Goal: Task Accomplishment & Management: Complete application form

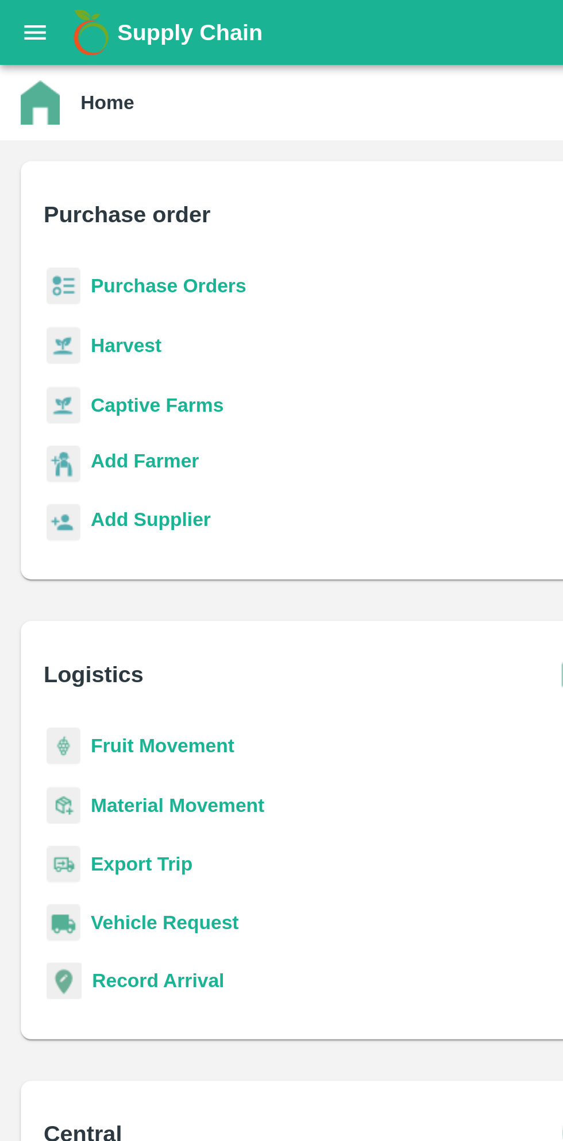
click at [51, 126] on b "Purchase Orders" at bounding box center [74, 126] width 69 height 9
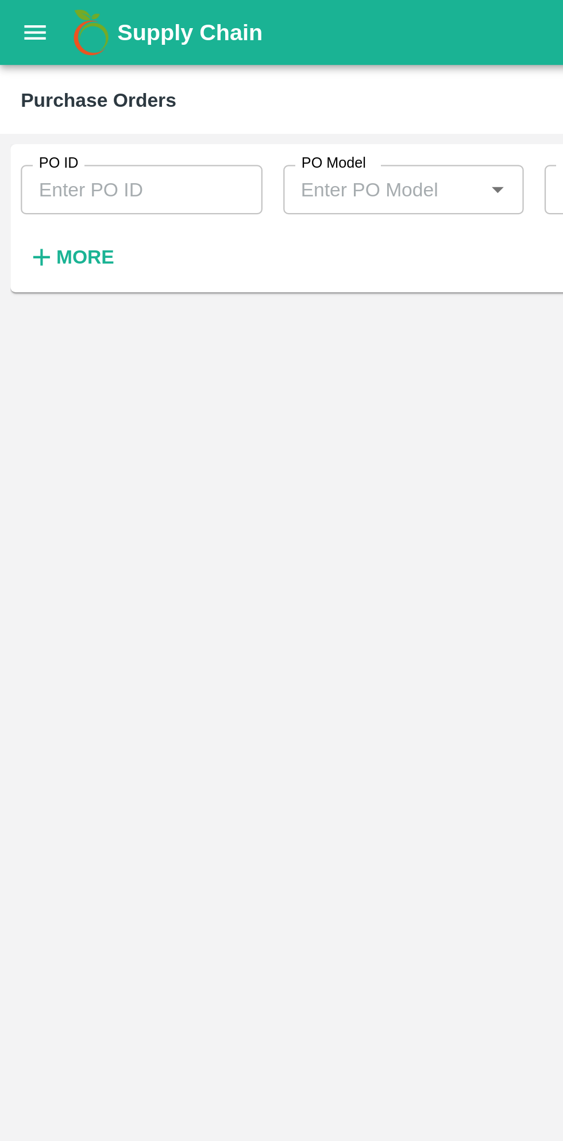
click at [20, 87] on input "PO ID" at bounding box center [62, 84] width 107 height 22
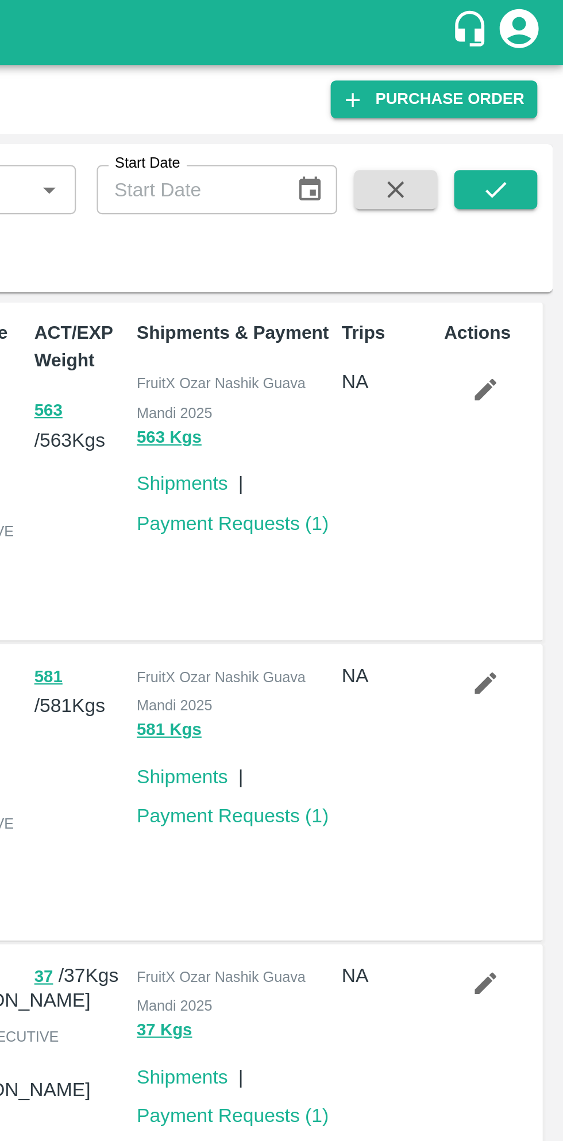
type input "178655"
click at [531, 84] on icon "submit" at bounding box center [532, 83] width 13 height 13
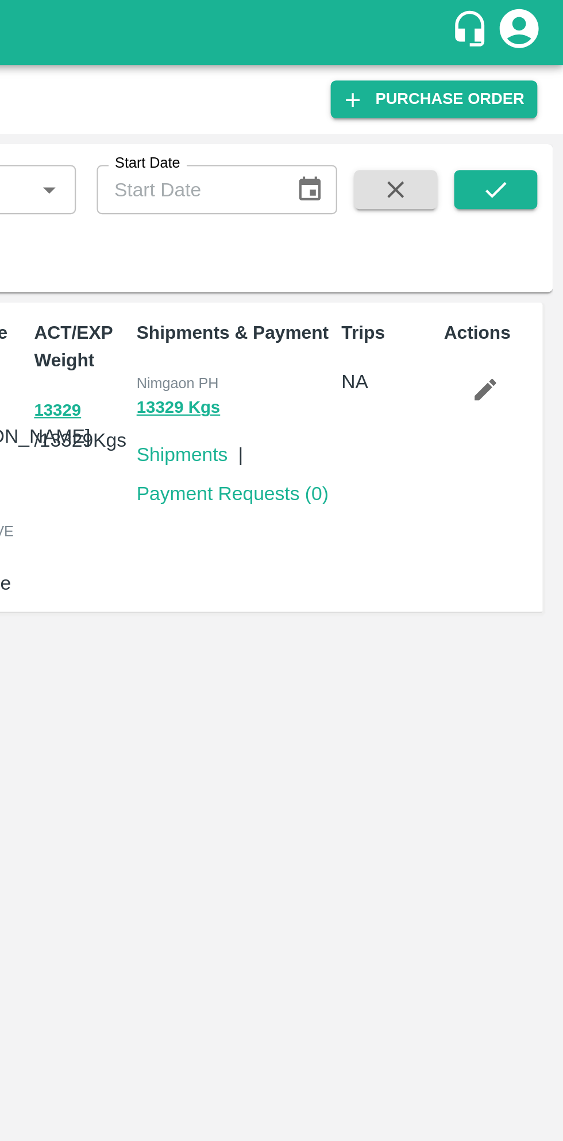
click at [427, 216] on link "Payment Requests ( 0 )" at bounding box center [416, 218] width 85 height 9
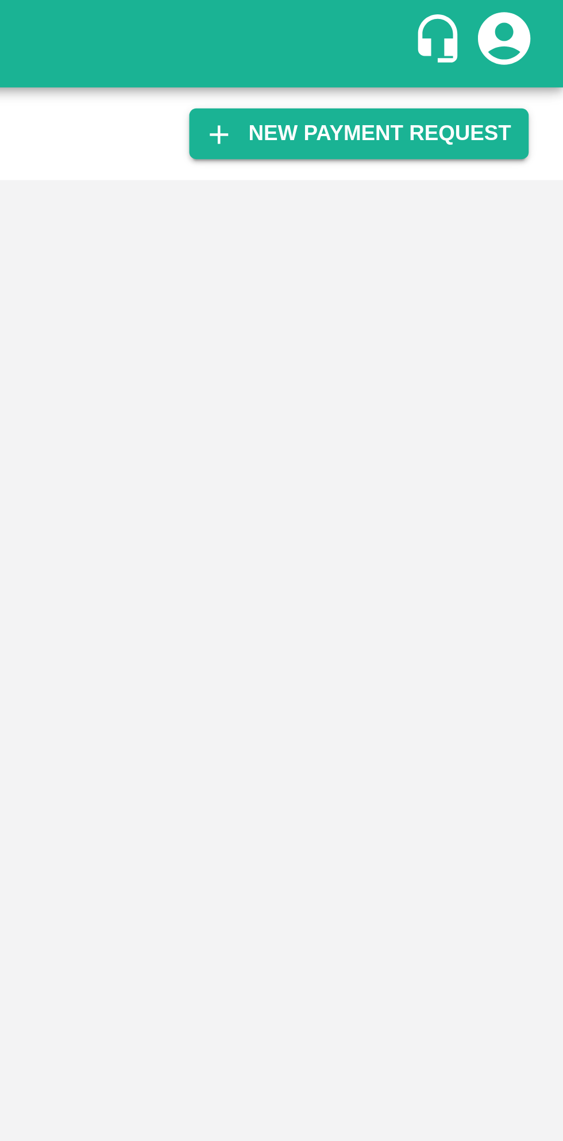
click at [536, 47] on button "New Payment Request" at bounding box center [495, 44] width 111 height 17
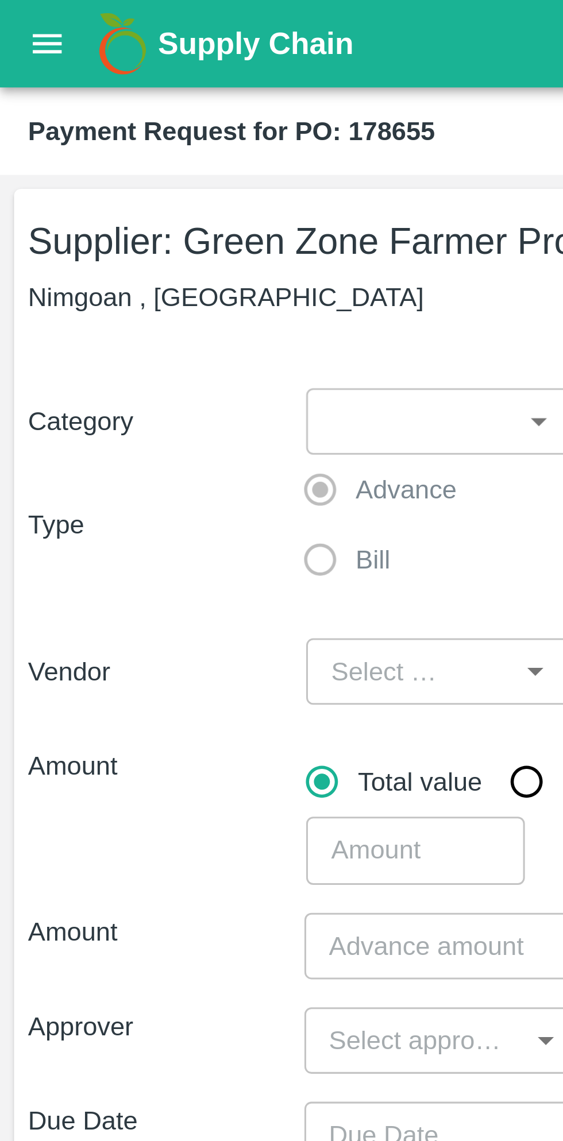
click at [175, 142] on body "Supply Chain Payment Request for PO: 178655 Supplier: Green Zone Farmer Produce…" at bounding box center [281, 570] width 563 height 1141
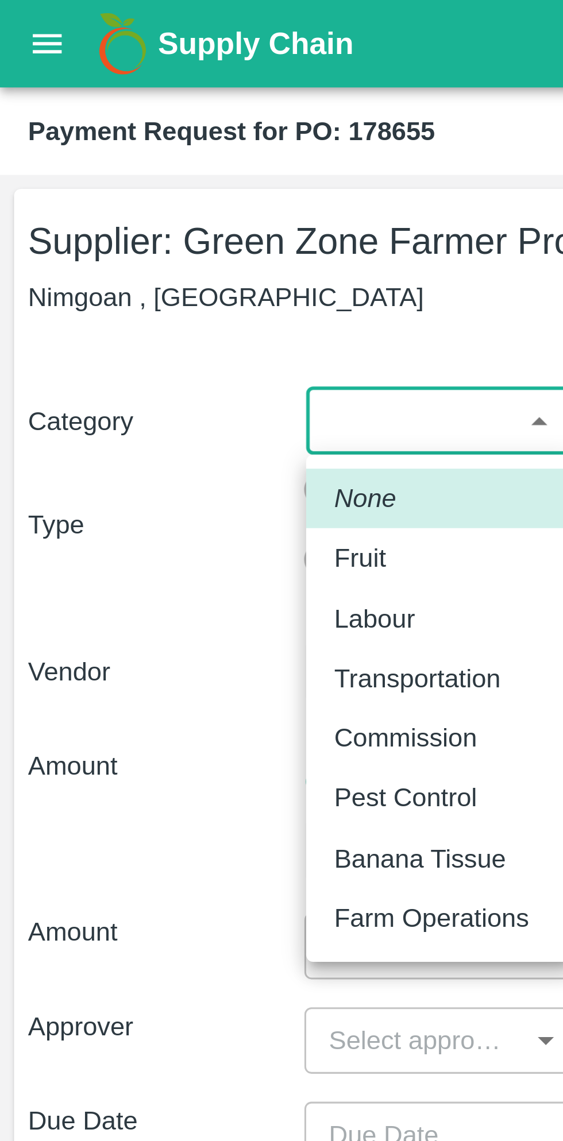
click at [115, 178] on p "Fruit" at bounding box center [118, 183] width 17 height 13
type input "1"
type input "Green Zone Farmer Producer Company LTD - 7387897006(Supplier)"
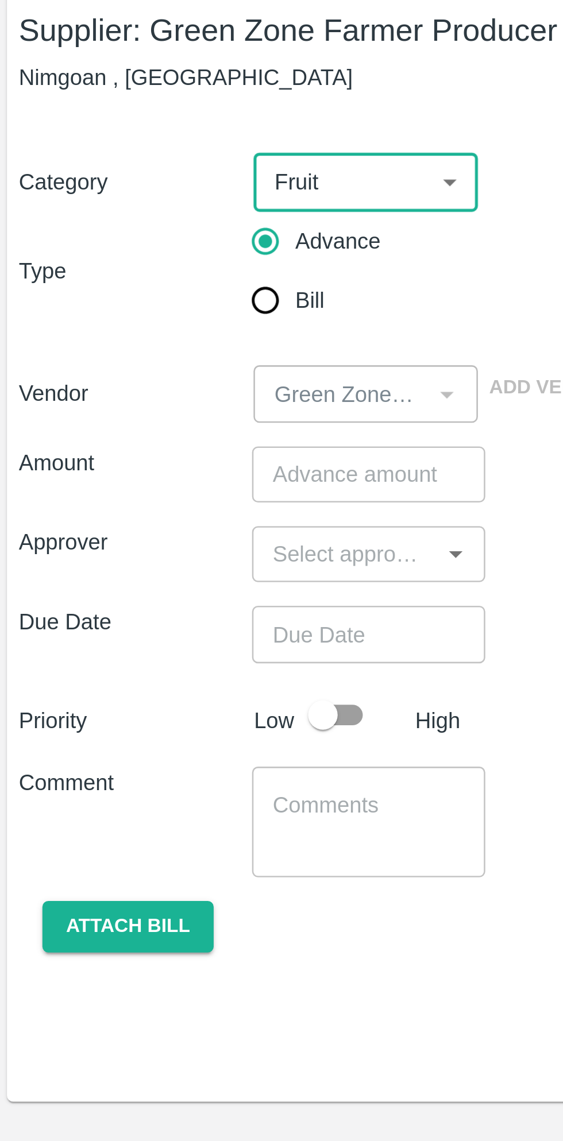
click at [152, 254] on input "number" at bounding box center [145, 252] width 91 height 22
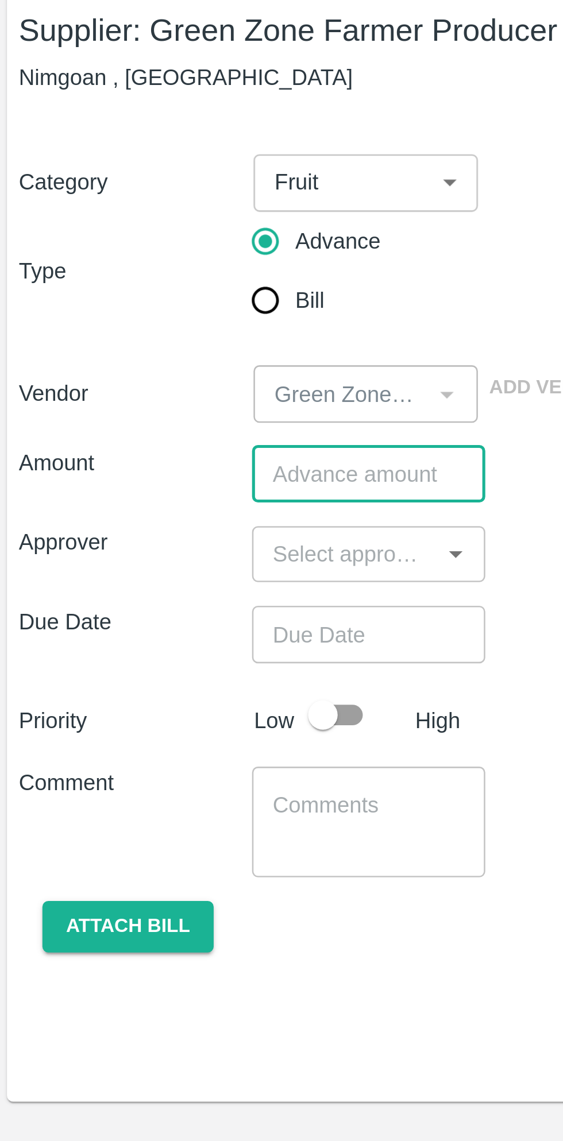
click at [140, 256] on input "number" at bounding box center [145, 252] width 91 height 22
type input "640332"
click at [179, 283] on icon "Open" at bounding box center [178, 283] width 5 height 3
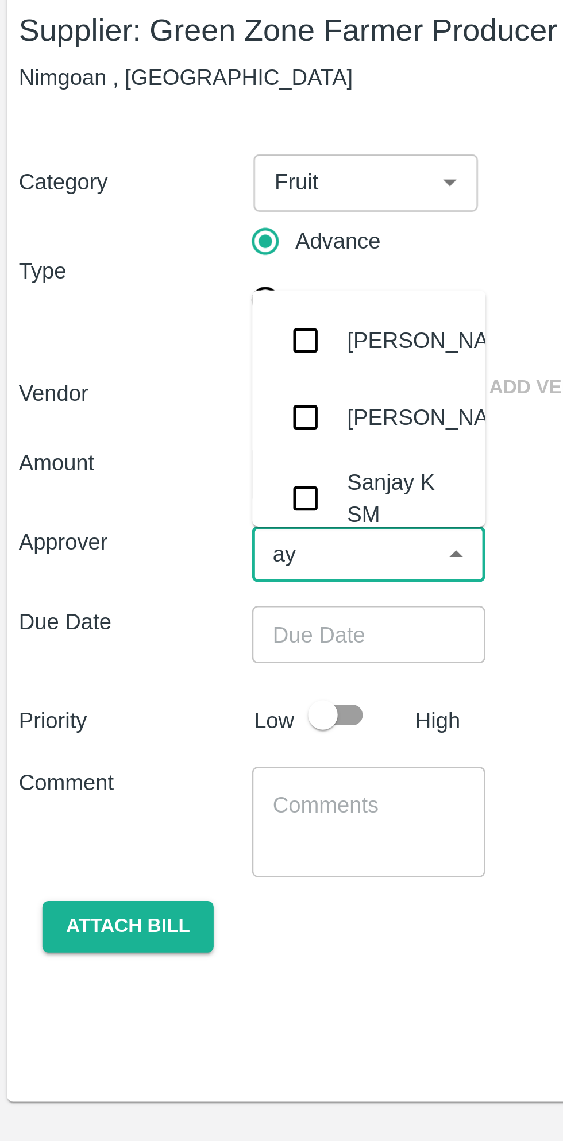
type input "ayu"
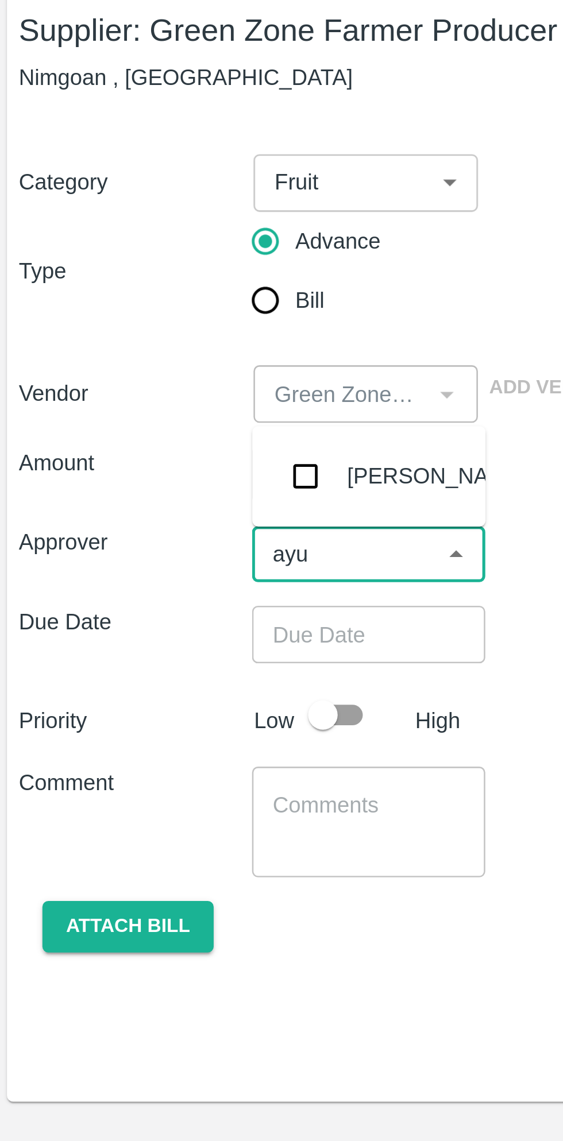
click at [115, 248] on input "checkbox" at bounding box center [120, 252] width 23 height 23
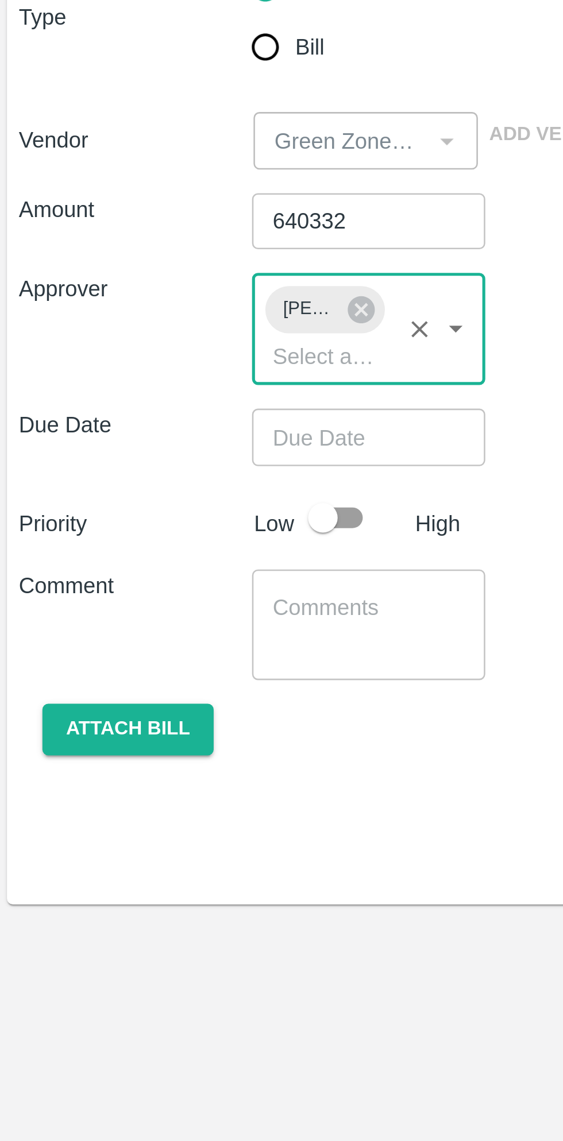
click at [141, 333] on input "Choose date" at bounding box center [141, 336] width 83 height 22
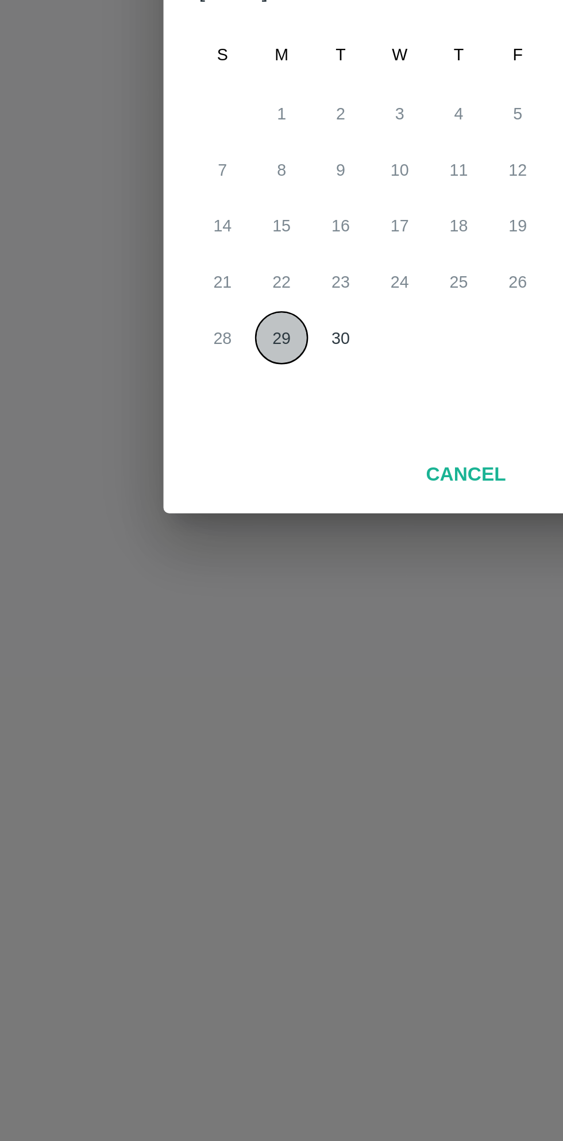
click at [235, 664] on button "29" at bounding box center [235, 662] width 21 height 21
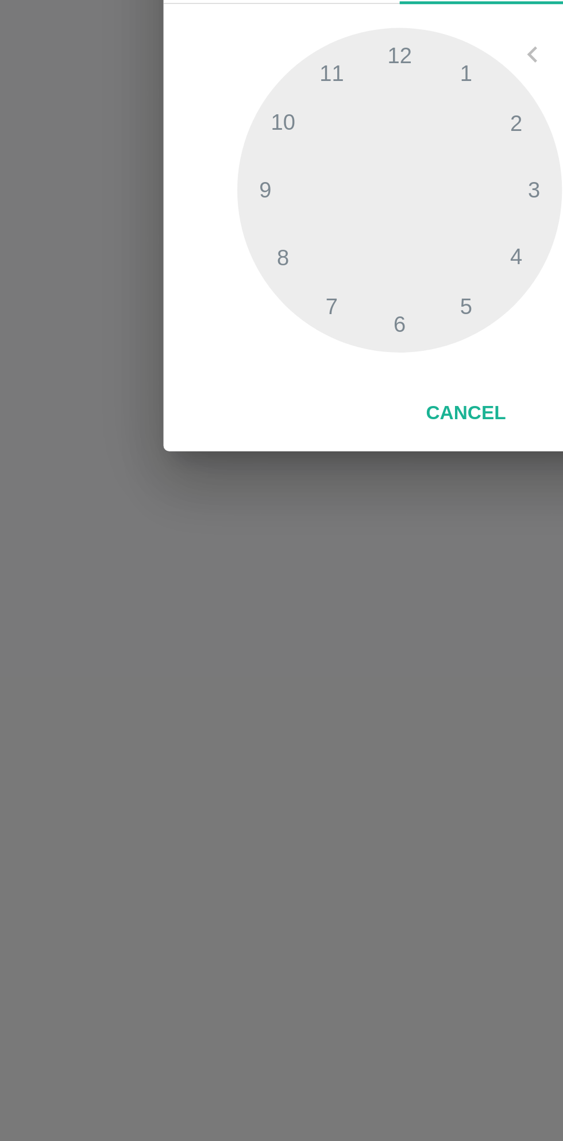
click at [313, 692] on button "Cancel" at bounding box center [307, 692] width 40 height 20
type input "DD/MM/YYYY hh:mm aa"
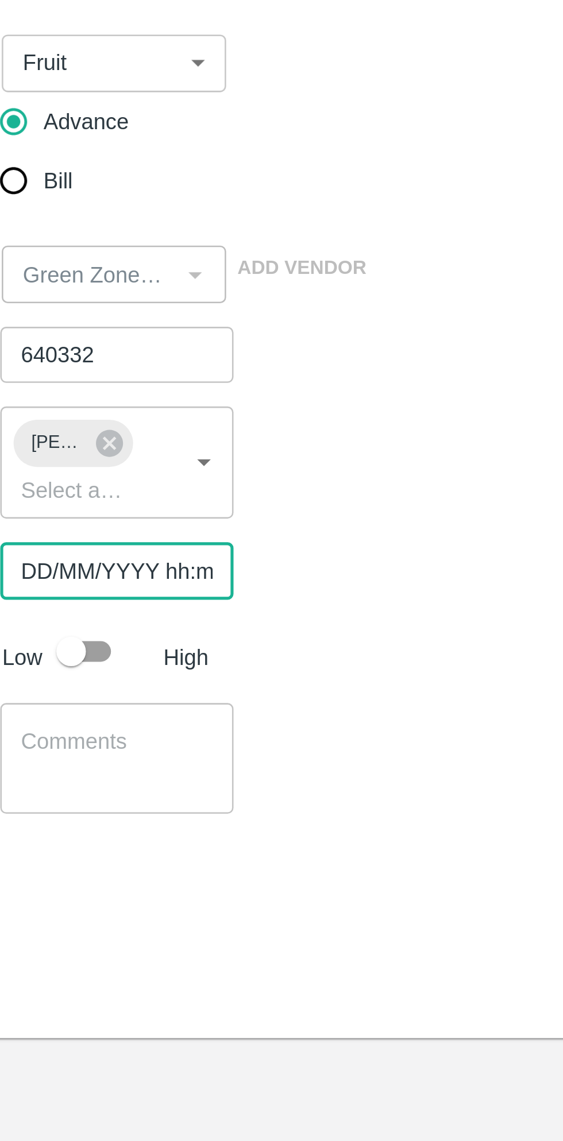
scroll to position [0, 7]
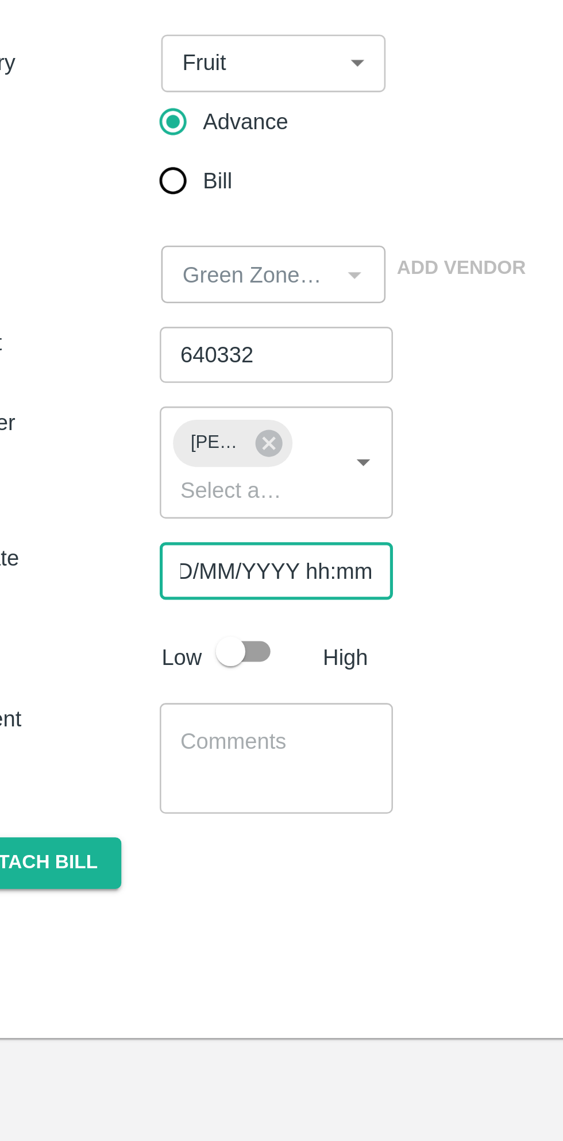
click at [161, 339] on input "DD/MM/YYYY hh:mm aa" at bounding box center [141, 336] width 83 height 22
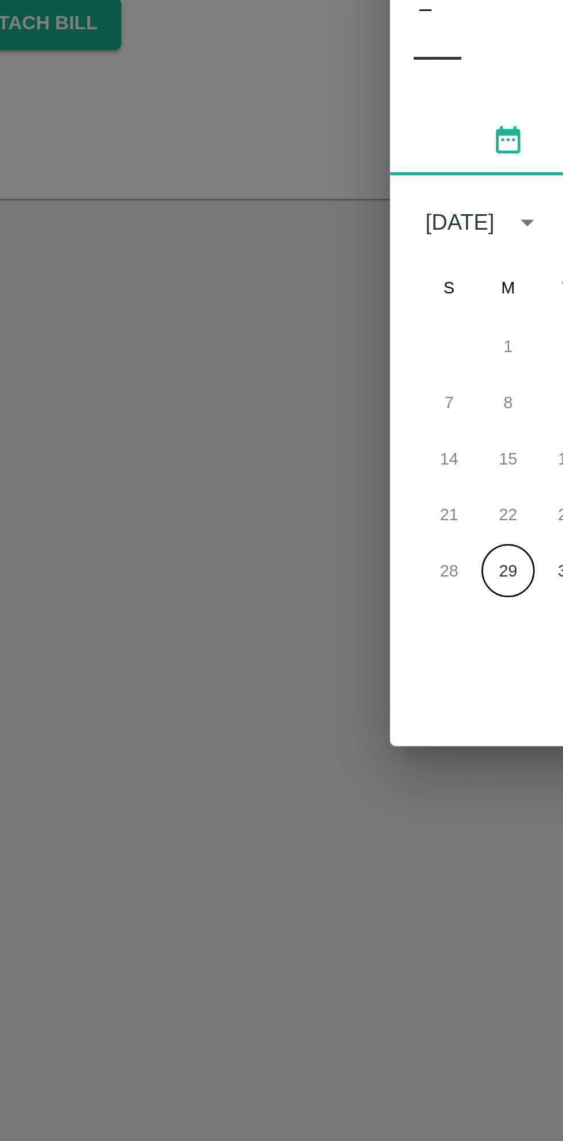
scroll to position [0, 0]
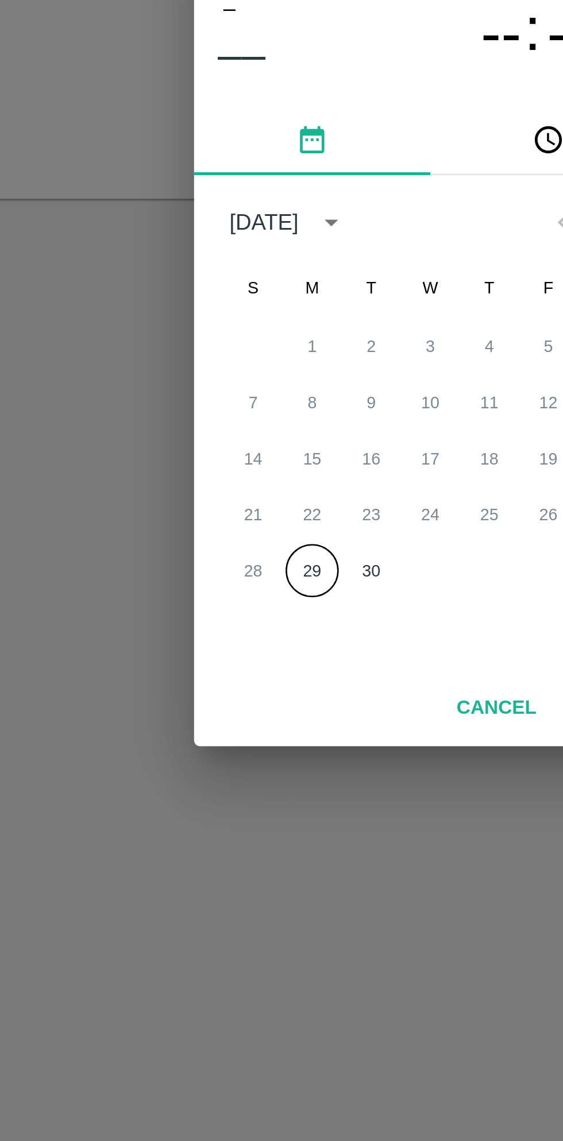
click at [235, 662] on button "29" at bounding box center [235, 662] width 21 height 21
type input "29/09/2025 12:00 AM"
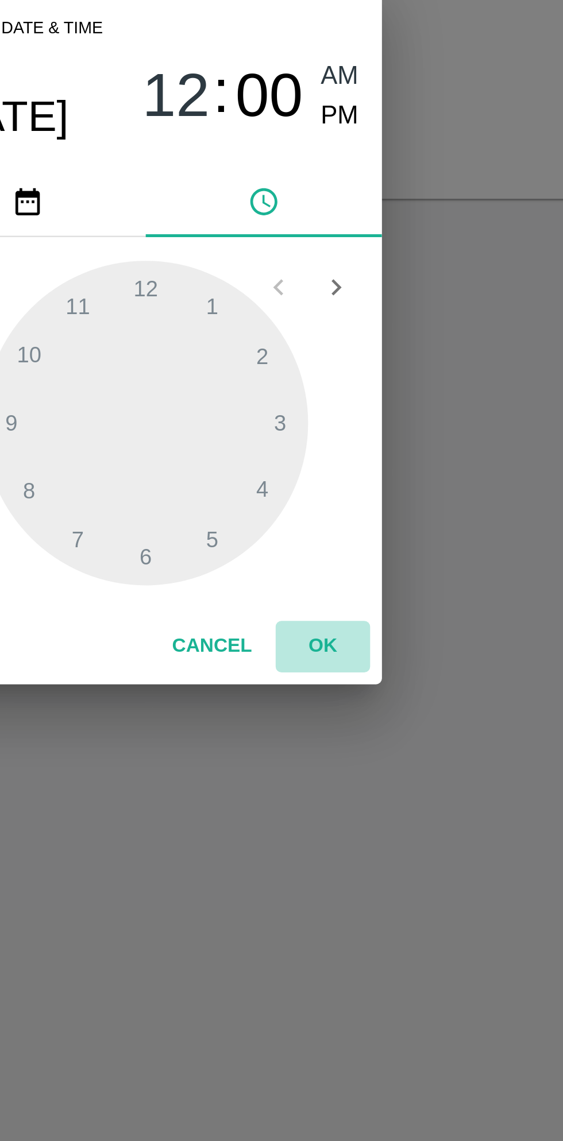
click at [352, 690] on button "OK" at bounding box center [350, 692] width 37 height 20
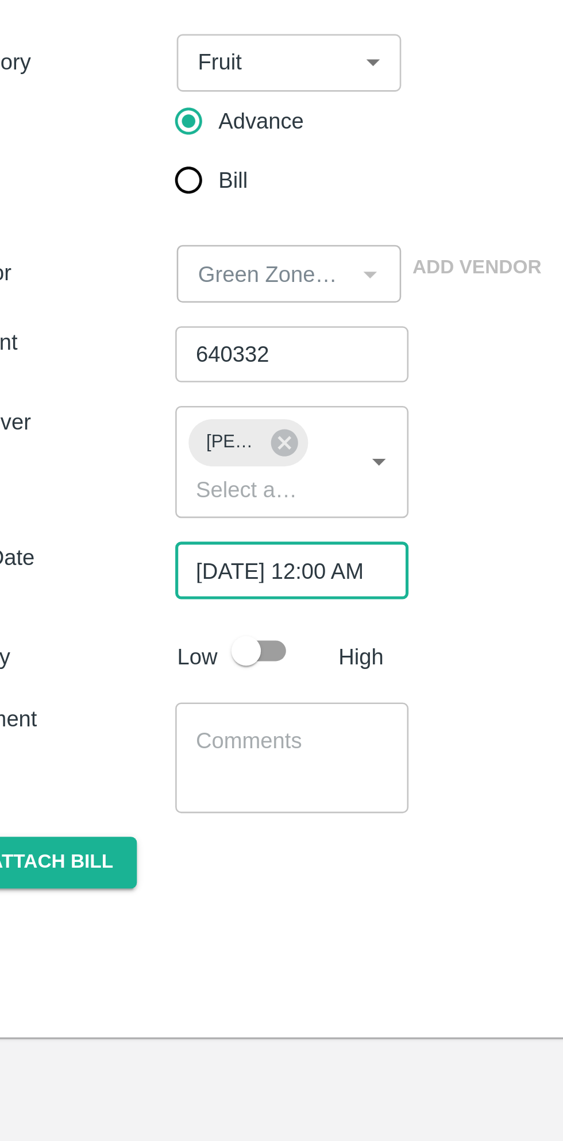
scroll to position [0, 7]
click at [141, 368] on input "checkbox" at bounding box center [127, 367] width 65 height 22
checkbox input "true"
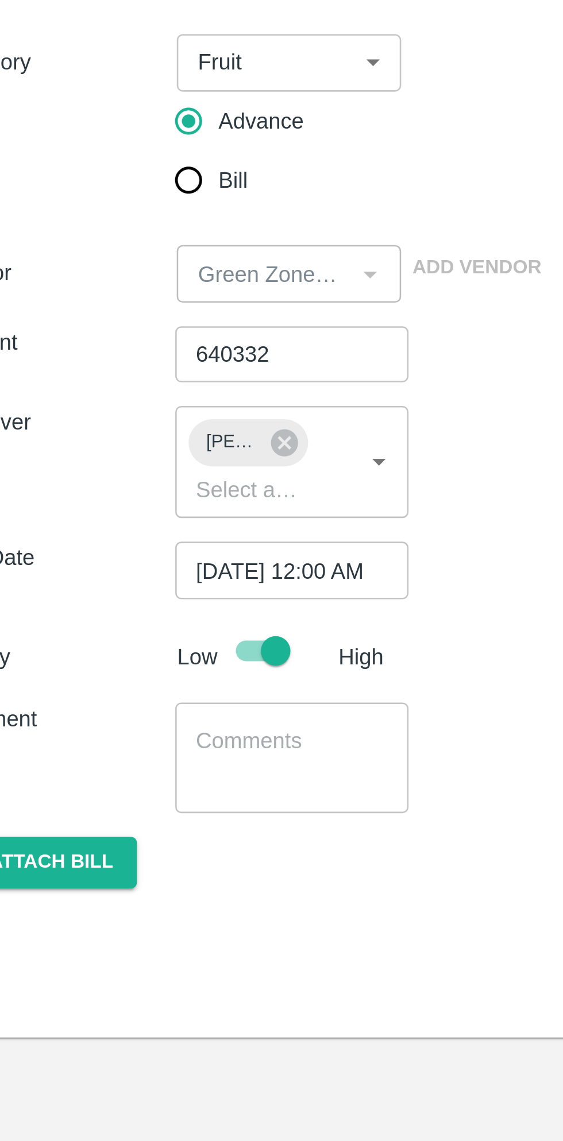
scroll to position [0, 0]
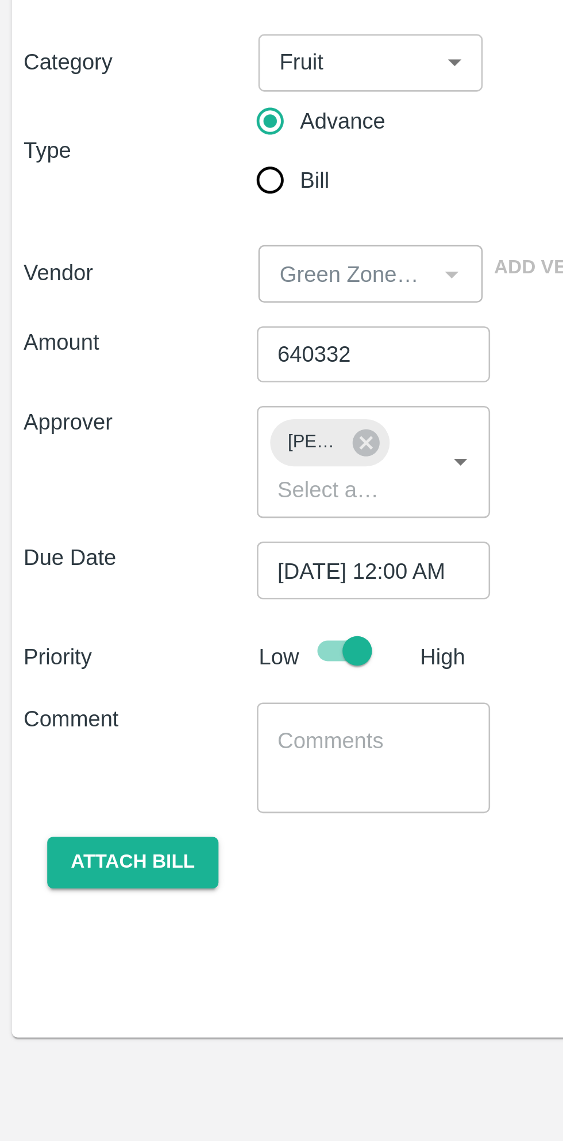
click at [138, 408] on textarea at bounding box center [145, 409] width 75 height 24
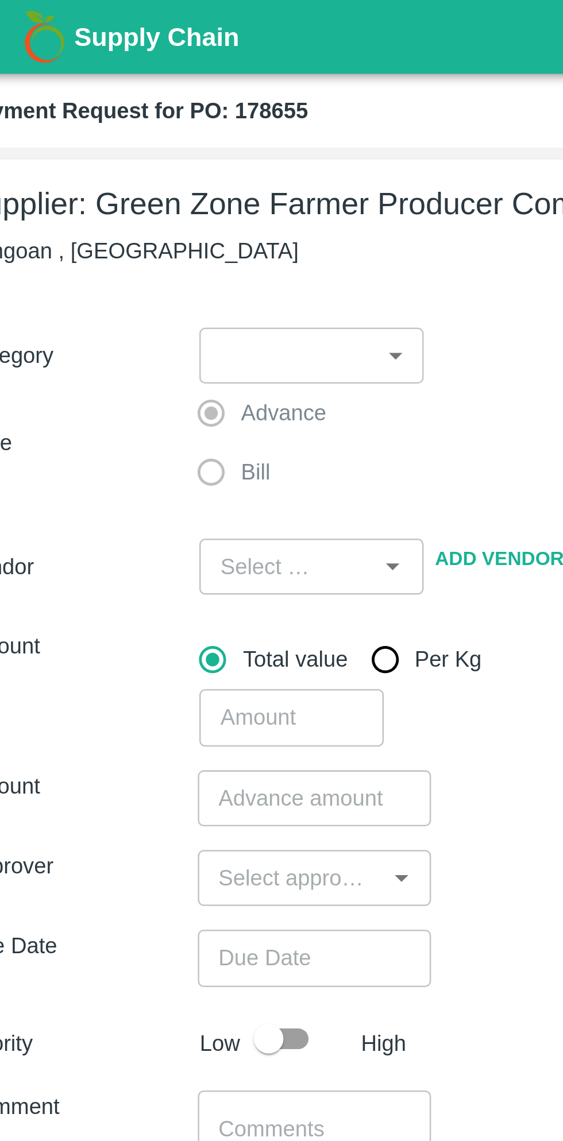
click at [178, 141] on body "Supply Chain Payment Request for PO: 178655 Supplier: Green Zone Farmer Produce…" at bounding box center [281, 570] width 563 height 1141
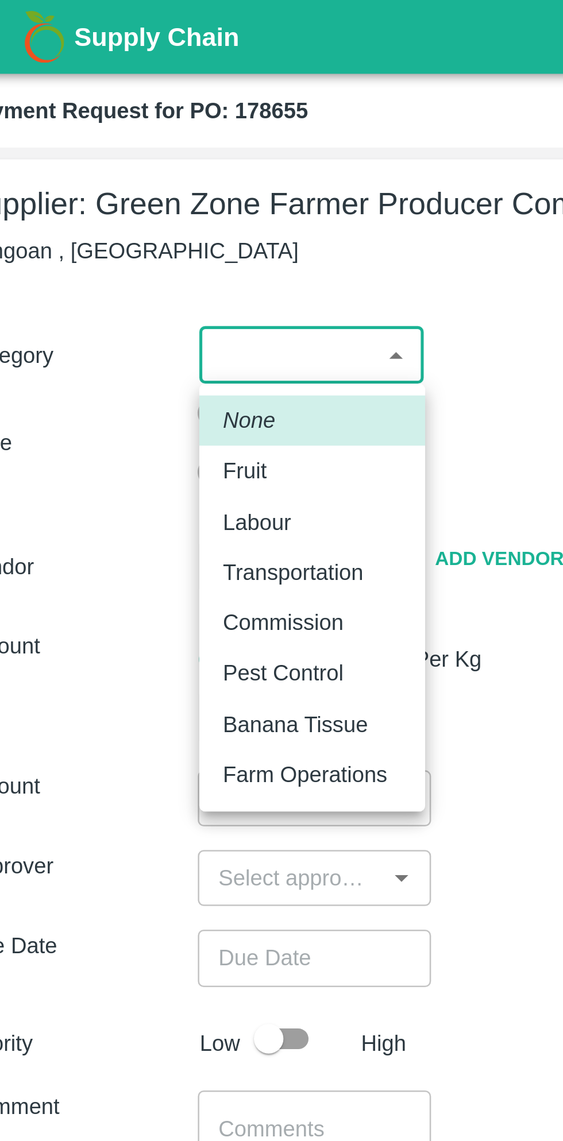
click at [127, 184] on div "Fruit" at bounding box center [121, 183] width 23 height 13
type input "1"
type input "Green Zone Farmer Producer Company LTD - 7387897006(Supplier)"
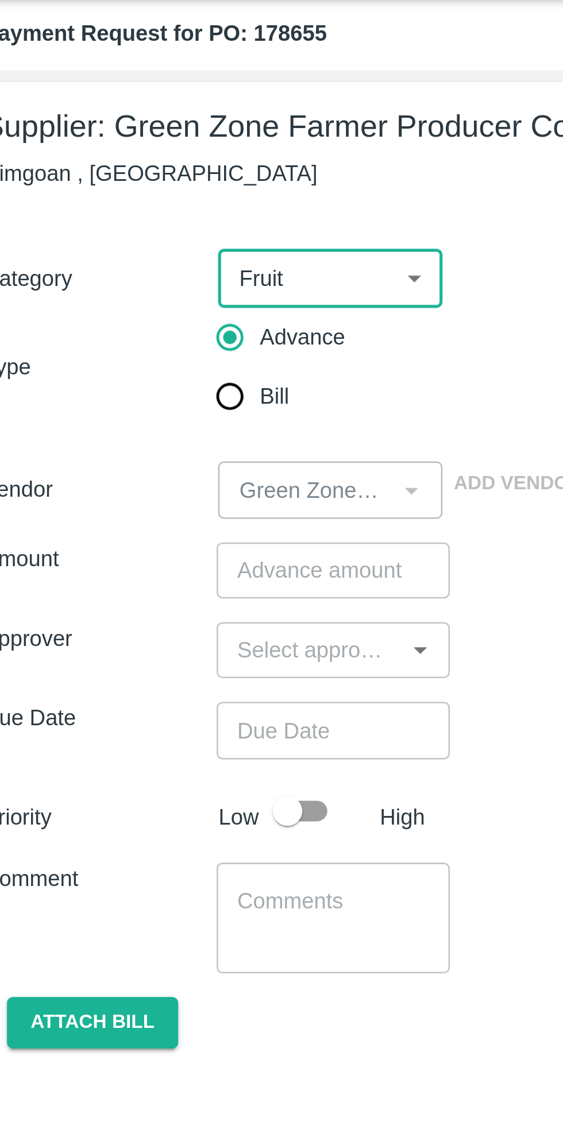
click at [156, 254] on input "number" at bounding box center [145, 252] width 91 height 22
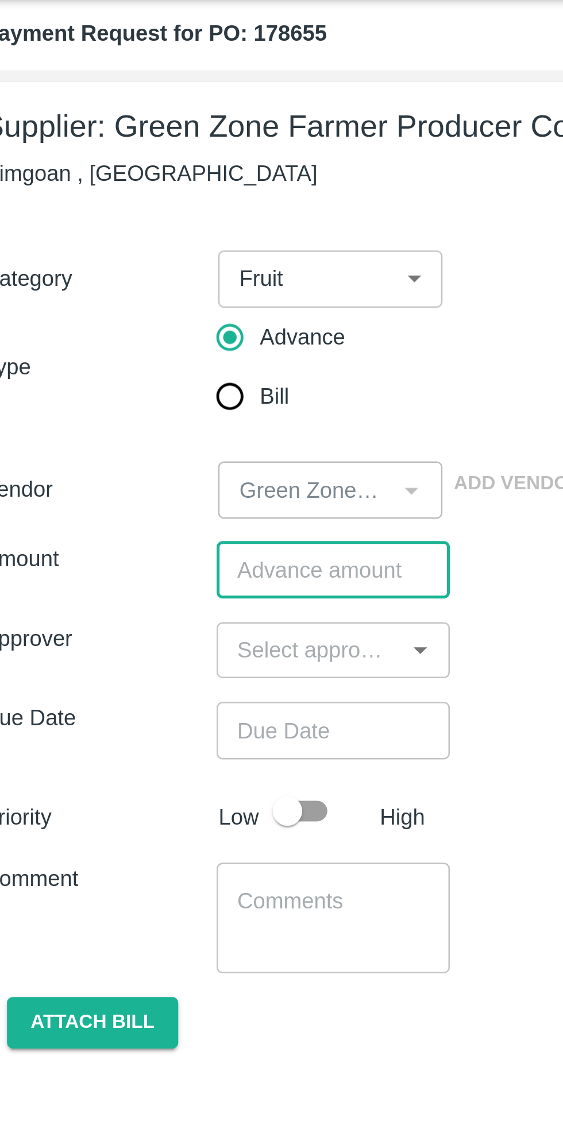
click at [136, 254] on input "number" at bounding box center [145, 252] width 91 height 22
type input "640332"
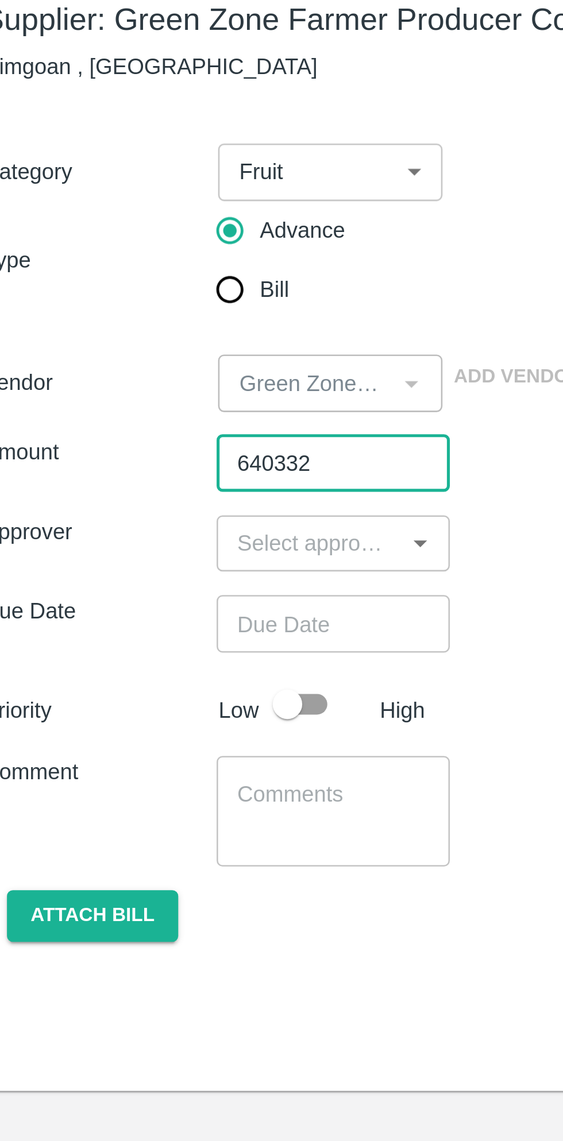
click at [180, 284] on icon "Open" at bounding box center [179, 283] width 13 height 13
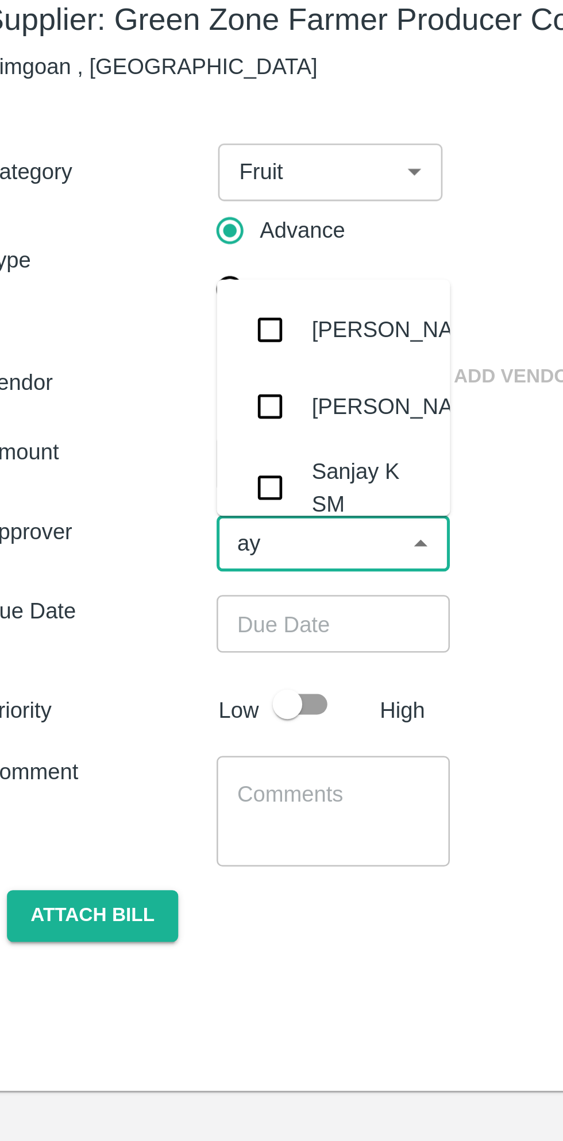
type input "ayu"
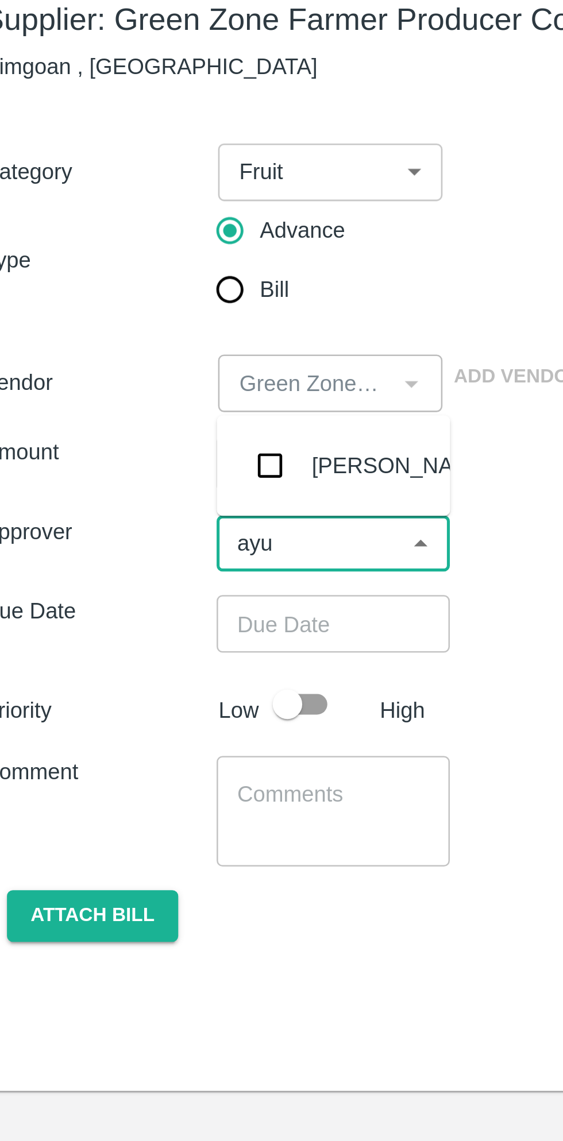
click at [121, 250] on input "checkbox" at bounding box center [120, 252] width 23 height 23
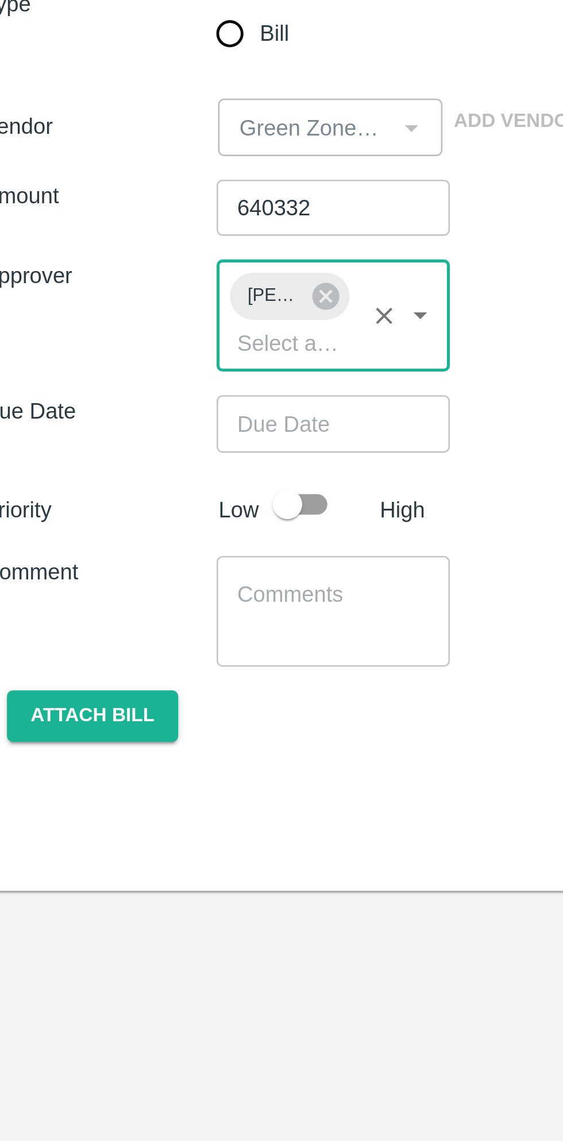
click at [163, 339] on input "Choose date" at bounding box center [141, 336] width 83 height 22
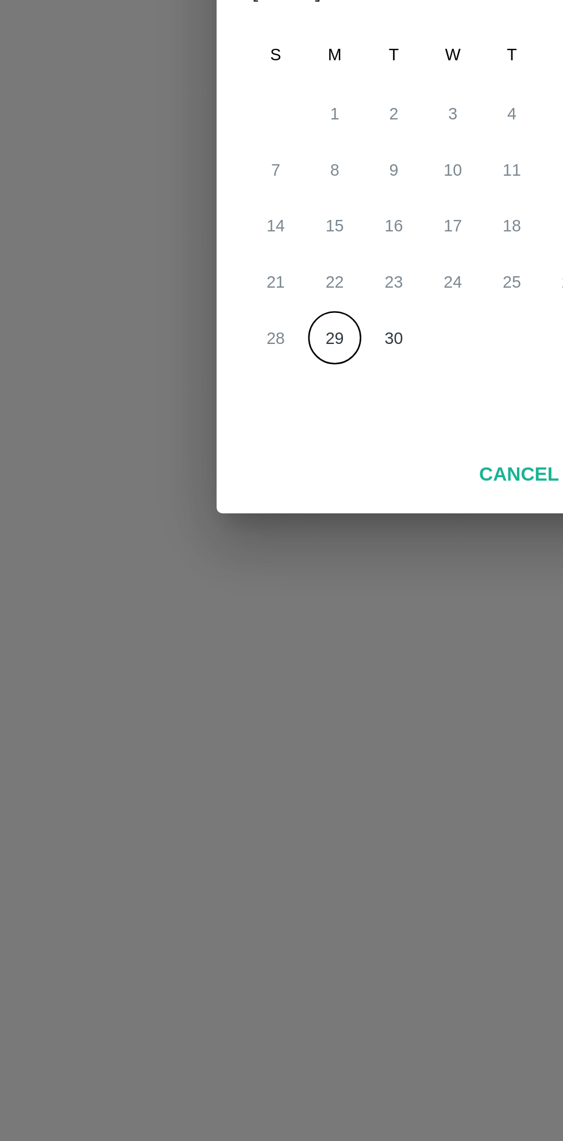
click at [233, 660] on button "29" at bounding box center [235, 662] width 21 height 21
type input "29/09/2025 12:00 AM"
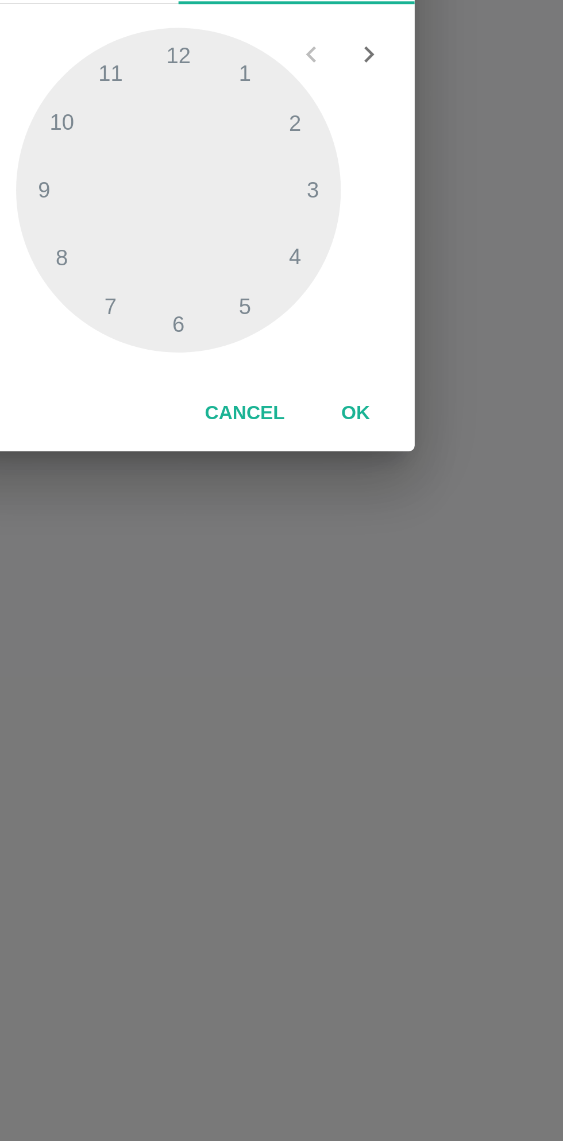
click at [349, 693] on button "OK" at bounding box center [350, 692] width 37 height 20
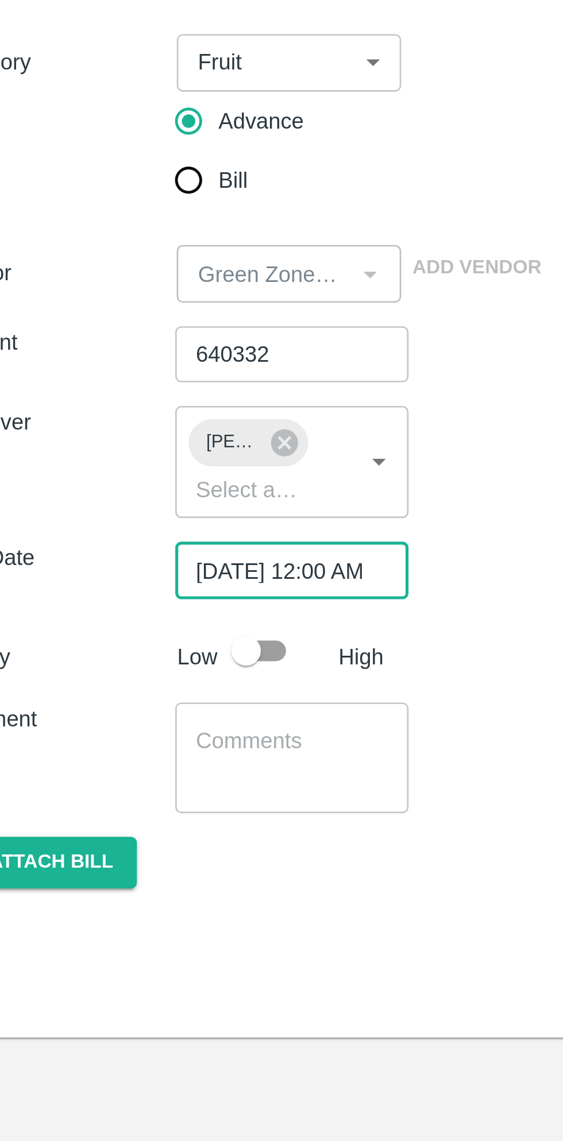
scroll to position [0, 7]
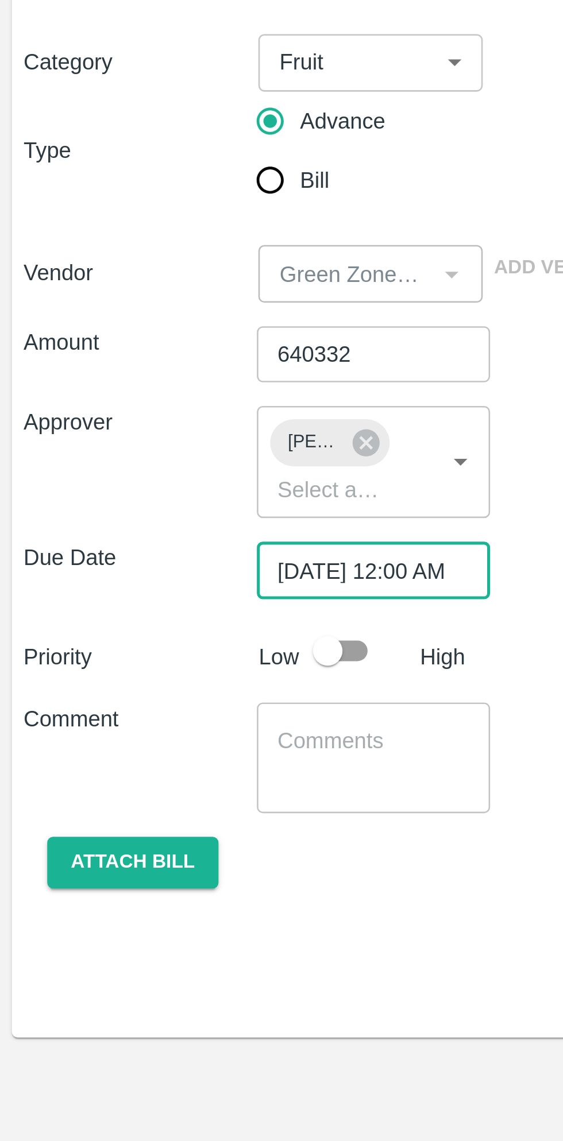
click at [137, 371] on input "checkbox" at bounding box center [127, 367] width 65 height 22
checkbox input "true"
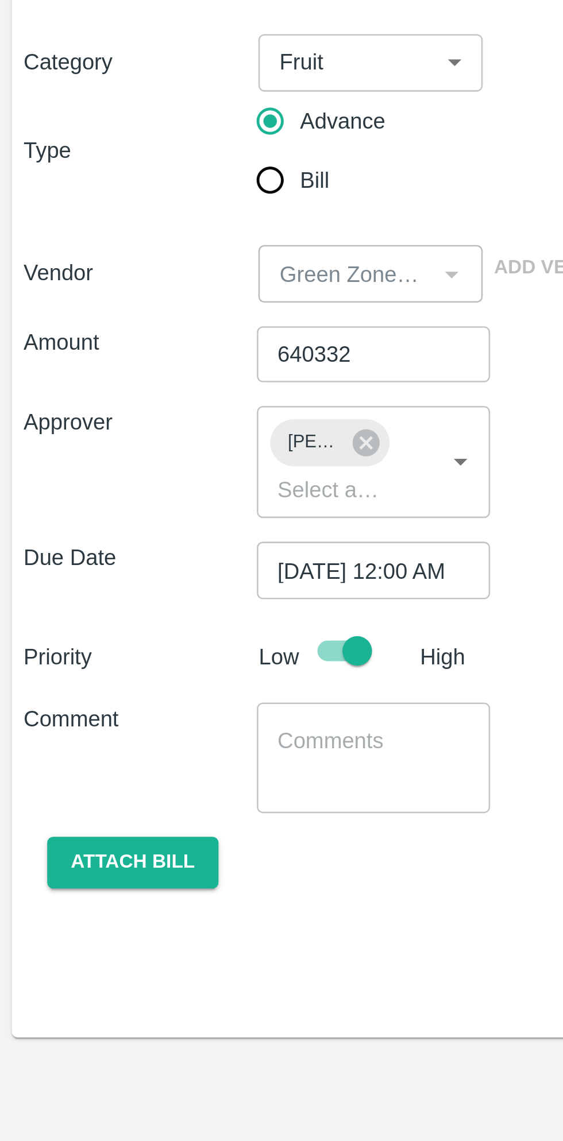
scroll to position [0, 0]
click at [141, 406] on textarea at bounding box center [145, 409] width 75 height 24
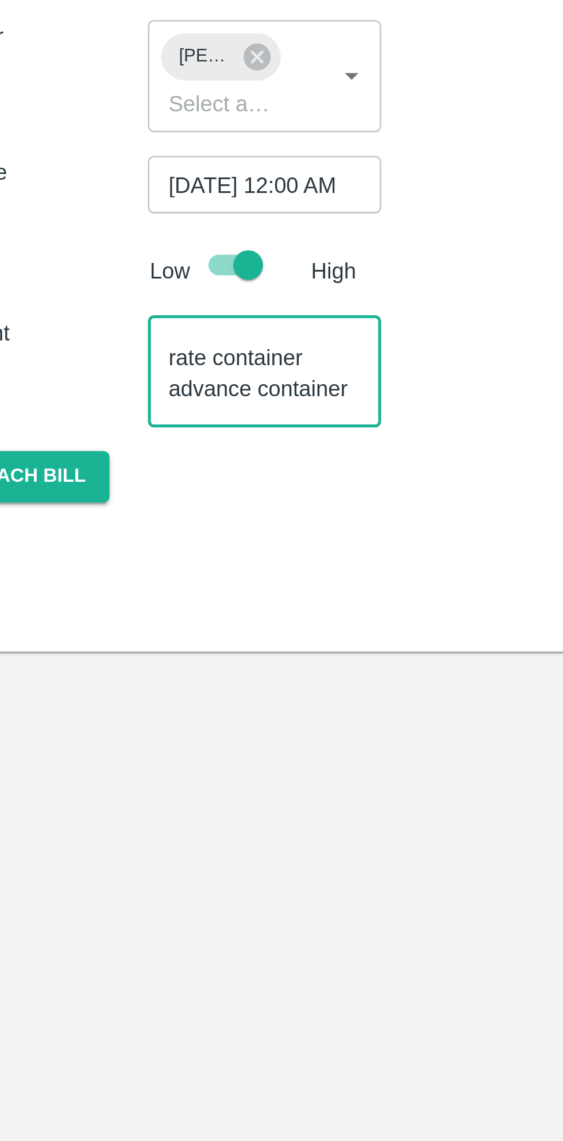
scroll to position [24, 0]
click at [138, 416] on textarea "Dubai guava fix rate container advance container no :-" at bounding box center [145, 409] width 75 height 24
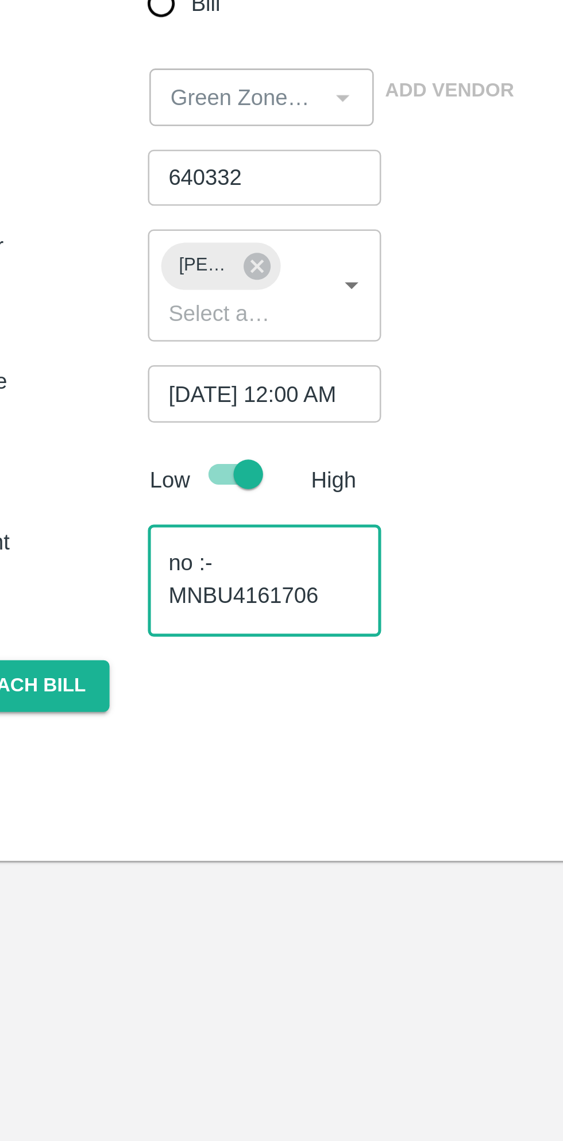
click at [141, 411] on textarea "Dubai guava fix rate container advance container no :- MNBU4161706" at bounding box center [145, 409] width 75 height 24
click at [135, 404] on textarea "Dubai guava fix rate container advance container no :- MNBU4161706" at bounding box center [145, 409] width 75 height 24
click at [138, 403] on textarea "Dubai guava fix rate container advance container no :- MNBU4161706" at bounding box center [145, 409] width 75 height 24
click at [165, 419] on textarea "Dubai guava fix rate container advance container no :- MNBU4161706" at bounding box center [145, 409] width 75 height 24
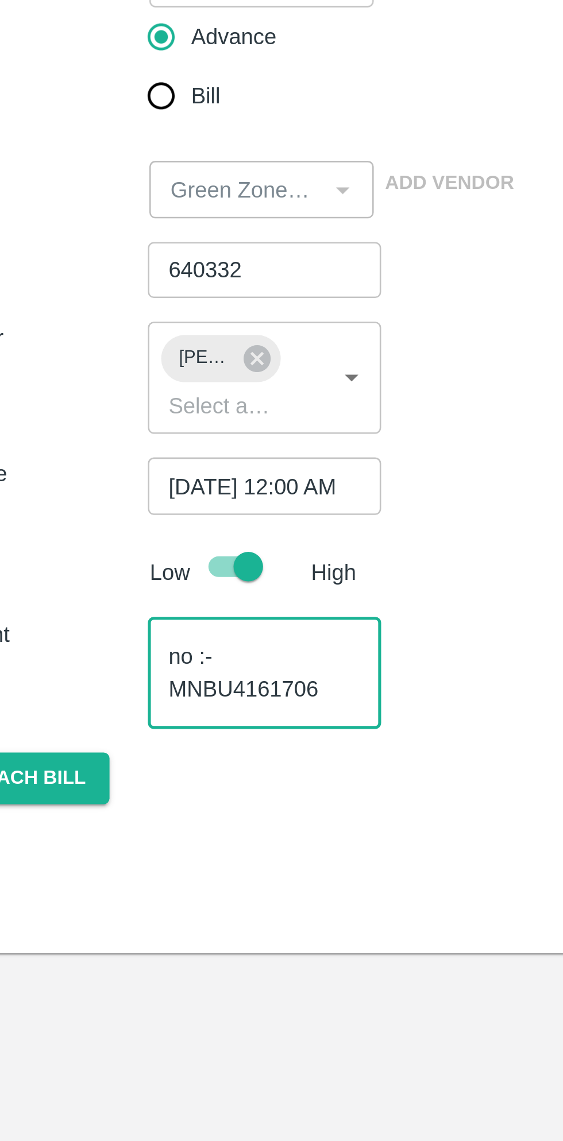
click at [127, 403] on textarea "Dubai guava fix rate container advance container no :- MNBU4161706" at bounding box center [145, 409] width 75 height 24
click at [108, 400] on textarea "Dubai guava fix rate container advance container no :- MNBU4161706" at bounding box center [145, 409] width 75 height 24
click at [176, 400] on textarea "Dubai guava fix rate container advance container no :- MNBU4161706" at bounding box center [145, 409] width 75 height 24
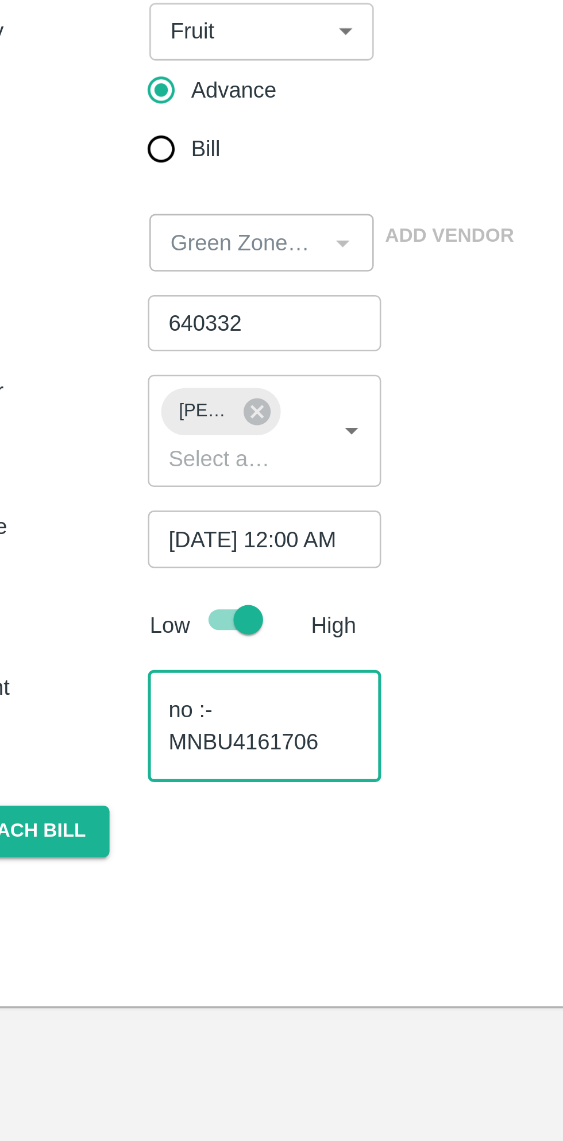
click at [138, 400] on textarea "Dubai guava fix rate container advance container no :- MNBU4161706" at bounding box center [145, 409] width 75 height 24
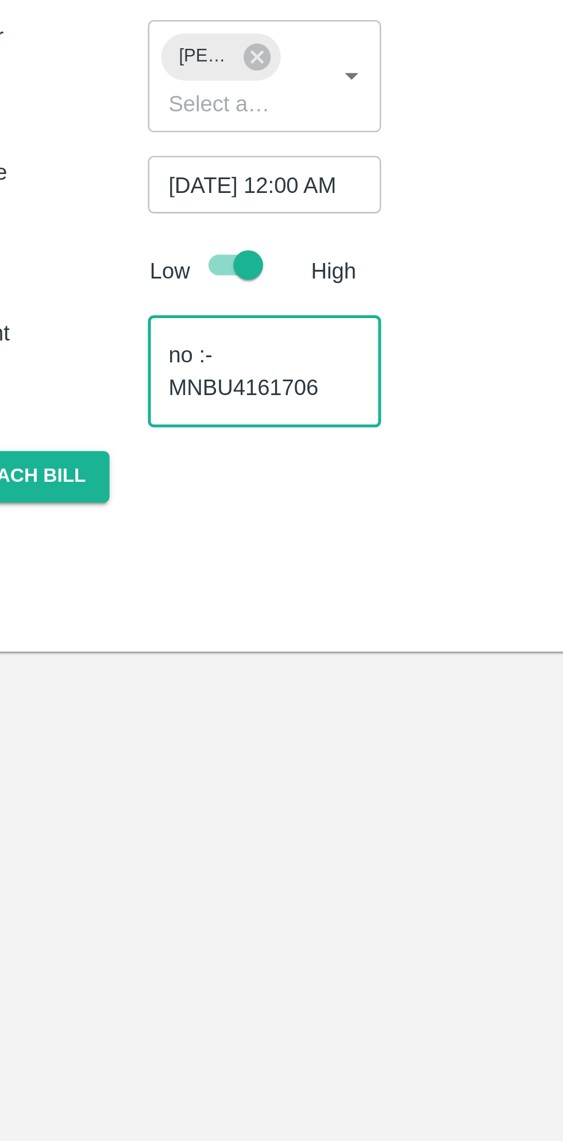
click at [142, 530] on div "Supplier: Green Zone Farmer Producer Company LTD (7387897006) Nimgoan , Pune Ca…" at bounding box center [281, 598] width 563 height 1083
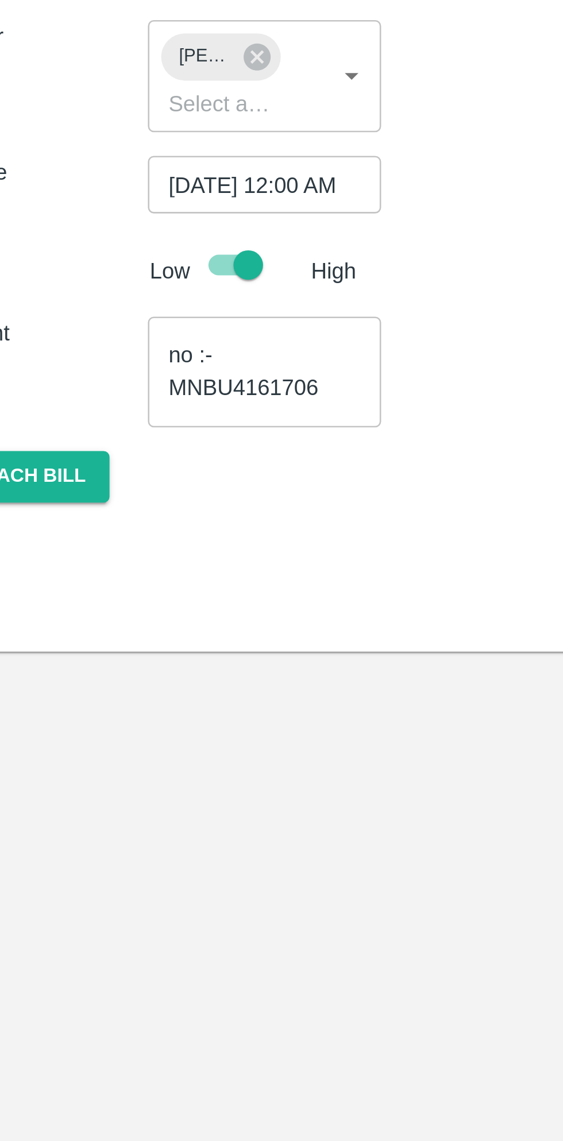
click at [179, 408] on textarea "Dubai guava fix rate container advance container no :- MNBU4161706" at bounding box center [145, 409] width 75 height 24
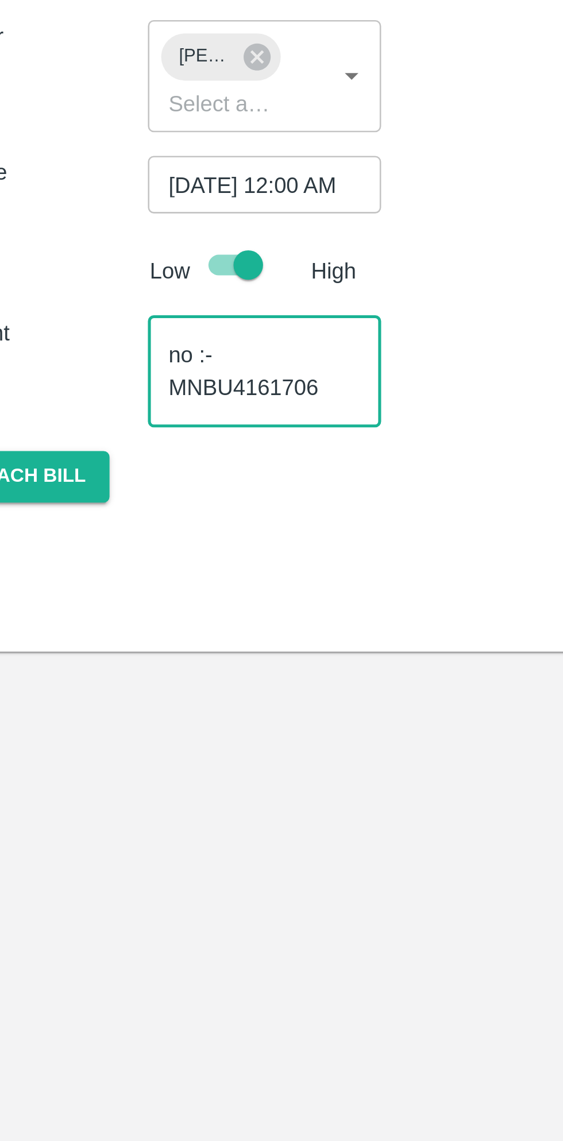
click at [180, 405] on textarea "Dubai guava fix rate container advance container no :- MNBU4161706" at bounding box center [145, 409] width 75 height 24
click at [179, 404] on textarea "Dubai guava fix rate container advance container no :- MNBU4161706" at bounding box center [145, 409] width 75 height 24
click at [179, 400] on textarea "Dubai guava fix rate container advance container no :- MNBU4161706" at bounding box center [145, 409] width 75 height 24
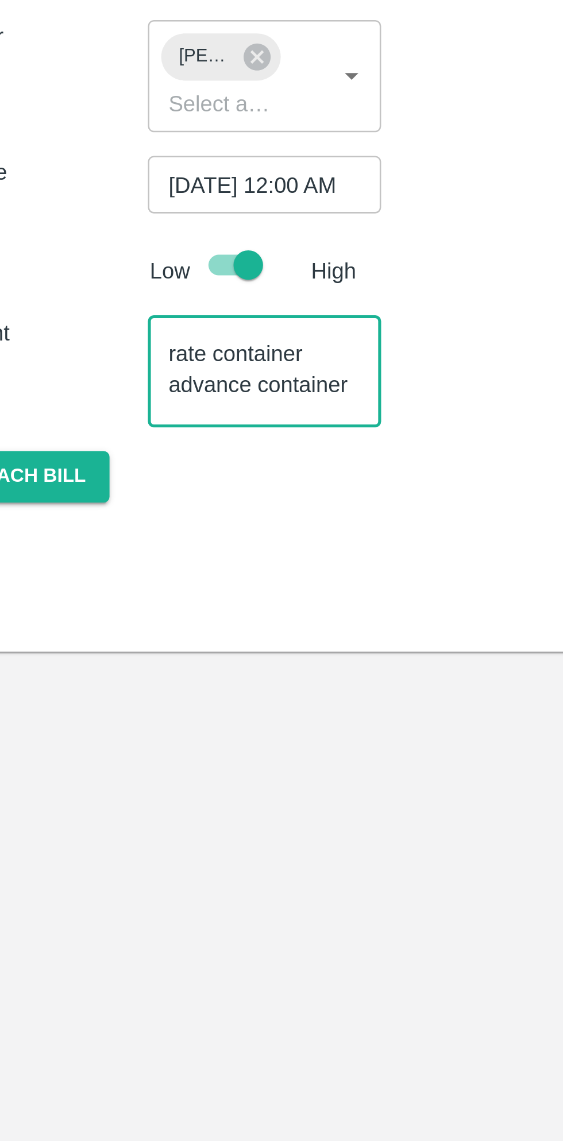
click at [179, 408] on textarea "Dubai guava fix rate container advance container no :- MNBU4161706" at bounding box center [145, 409] width 75 height 24
click at [179, 402] on textarea "Dubai guava fix rate container advance container no :- MNBU4161706" at bounding box center [145, 409] width 75 height 24
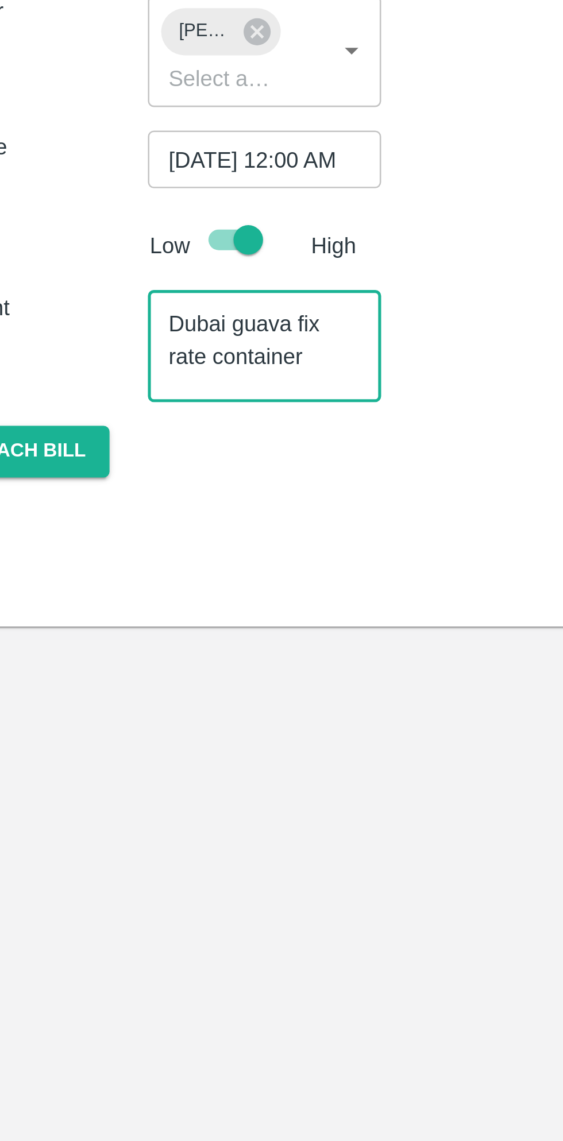
click at [180, 412] on textarea "Dubai guava fix rate container advance container no :- MNBU4161706" at bounding box center [145, 409] width 75 height 24
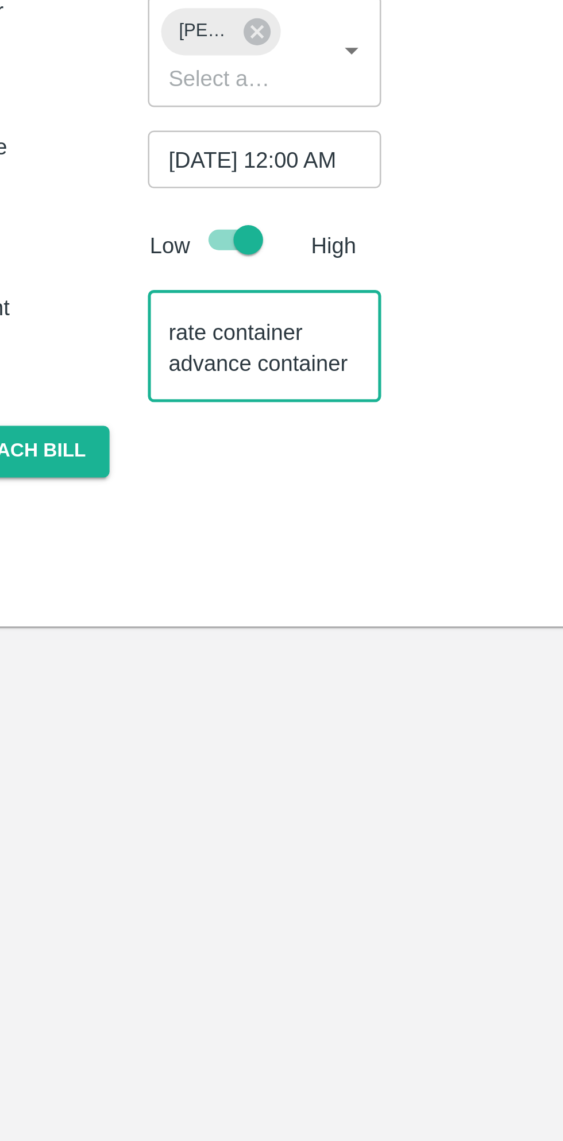
click at [179, 420] on textarea "Dubai guava fix rate container advance container no :- MNBU4161706" at bounding box center [145, 409] width 75 height 24
click at [148, 418] on textarea "Dubai guava fix rate container advance container no :- MNBU4161706" at bounding box center [145, 409] width 75 height 24
type textarea "Dubai guava fix rate container advance container no :MNBU4161706"
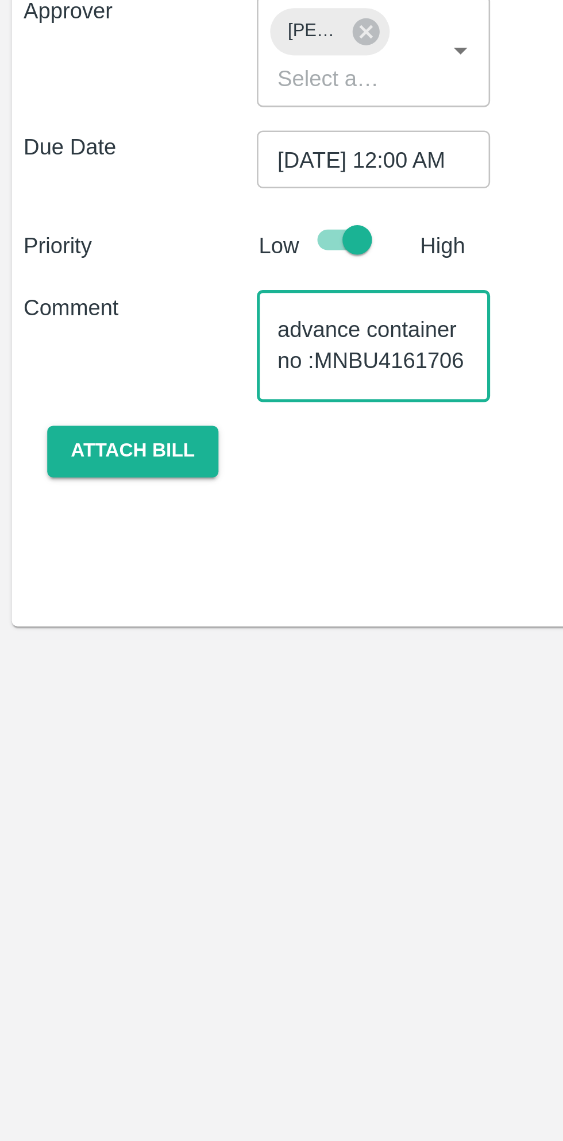
click at [63, 451] on button "Attach bill" at bounding box center [51, 450] width 67 height 20
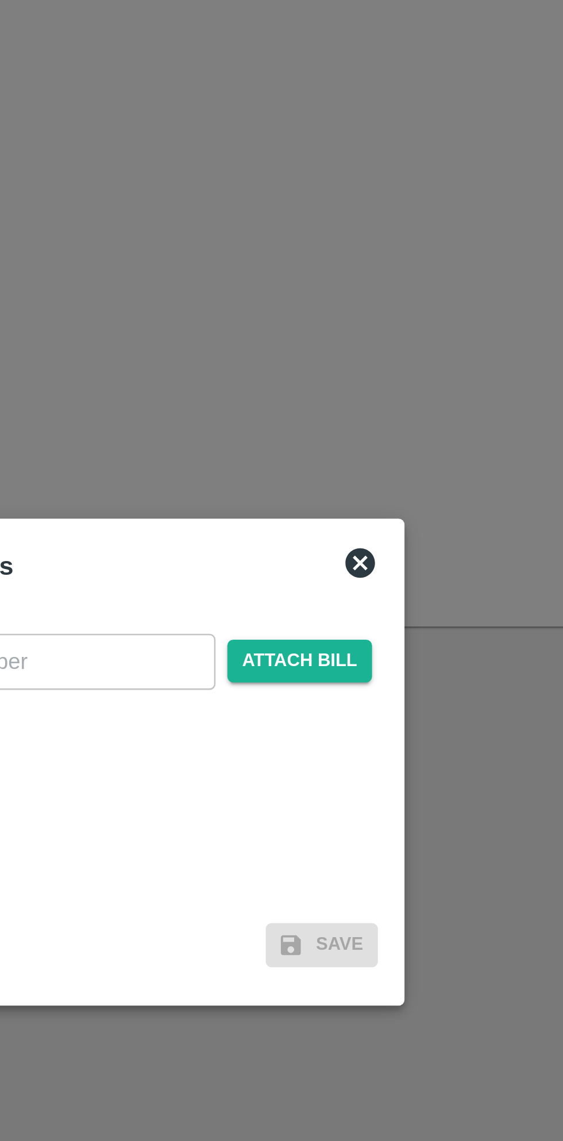
click at [348, 534] on span "Attach bill" at bounding box center [351, 531] width 56 height 17
click at [0, 0] on input "Attach bill" at bounding box center [0, 0] width 0 height 0
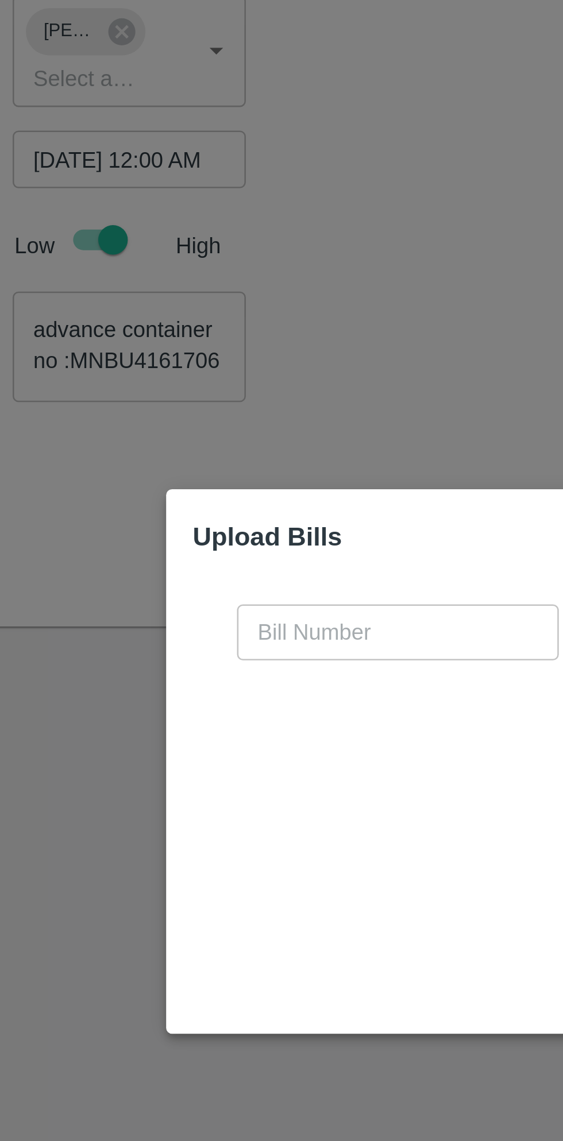
click at [226, 517] on input "text" at bounding box center [249, 520] width 125 height 22
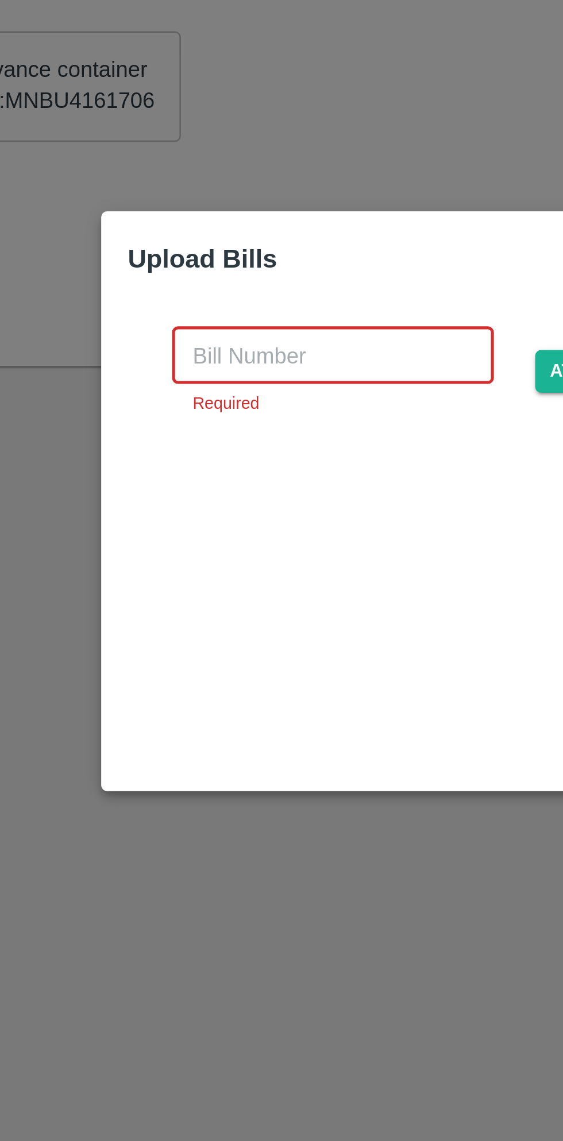
click at [231, 510] on input "text" at bounding box center [249, 513] width 125 height 22
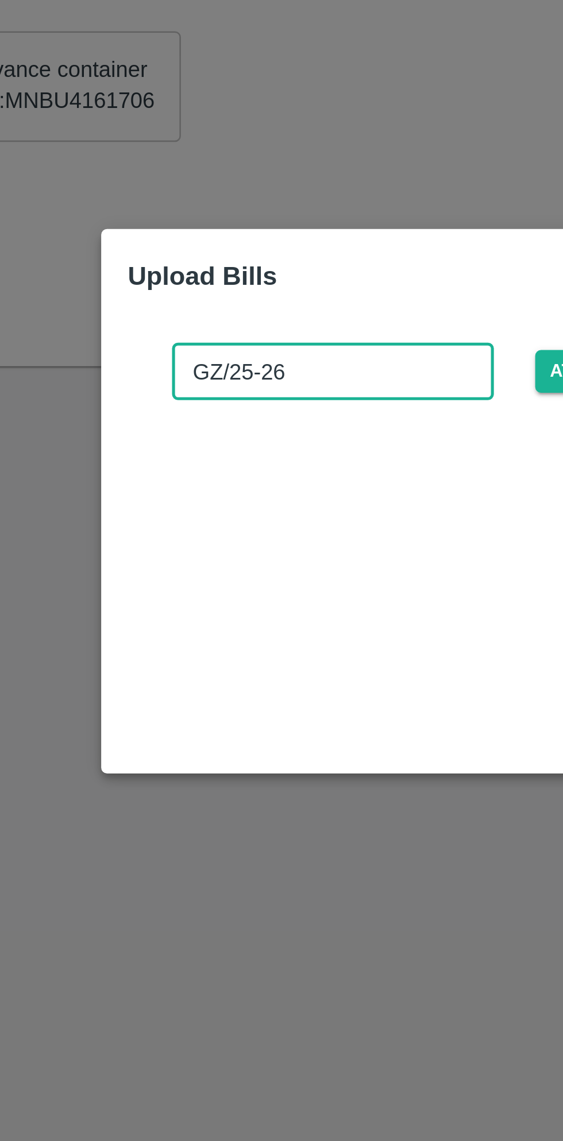
click at [245, 524] on input "GZ/25-26" at bounding box center [249, 520] width 125 height 22
type input "GZ/25-26/391"
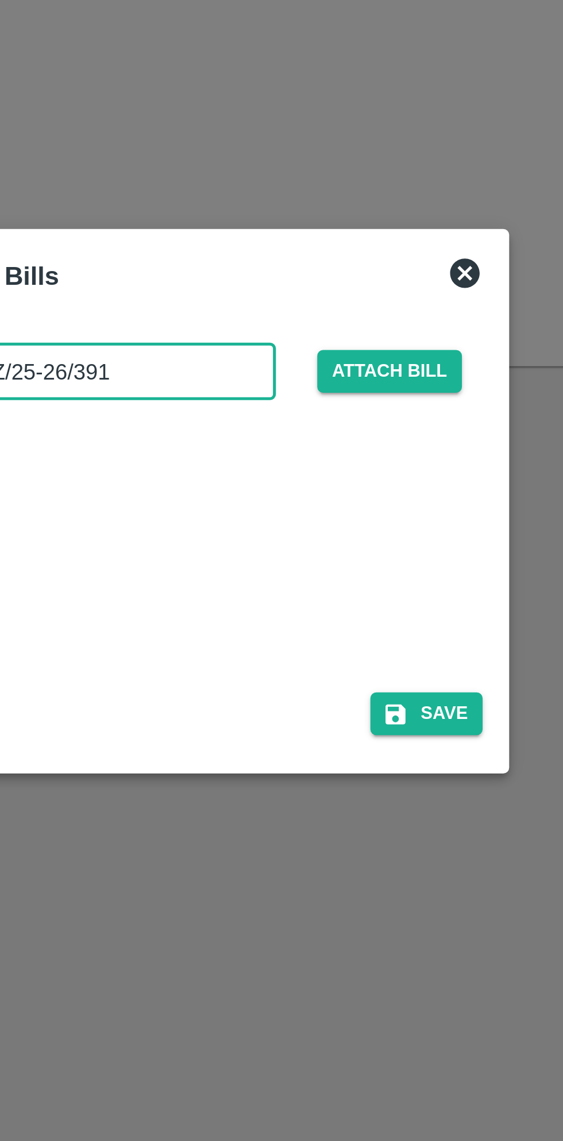
click at [381, 653] on button "Save" at bounding box center [371, 653] width 44 height 17
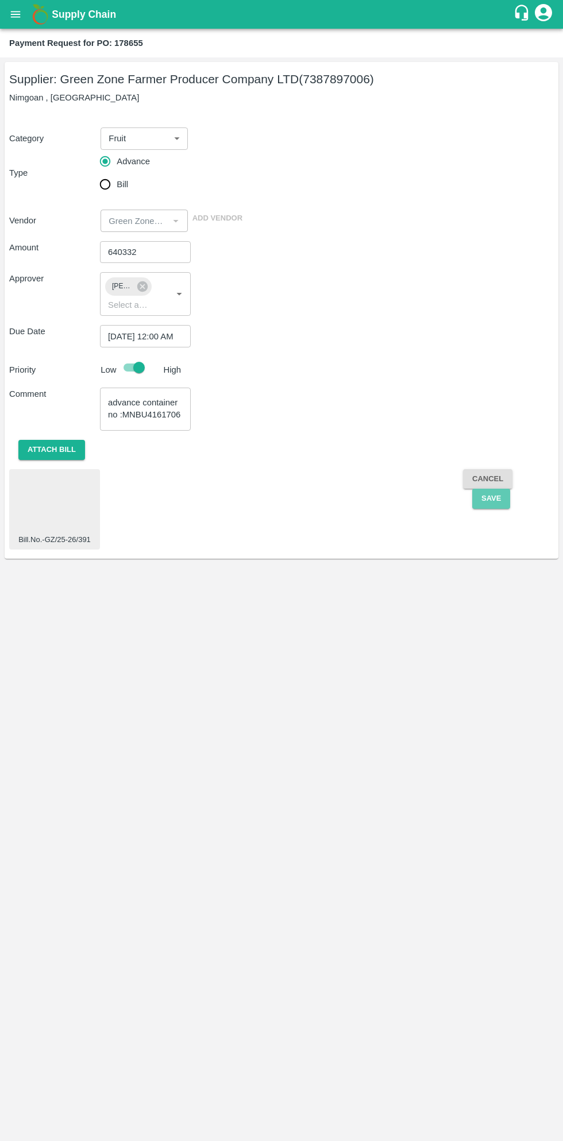
click at [490, 498] on button "Save" at bounding box center [491, 499] width 38 height 20
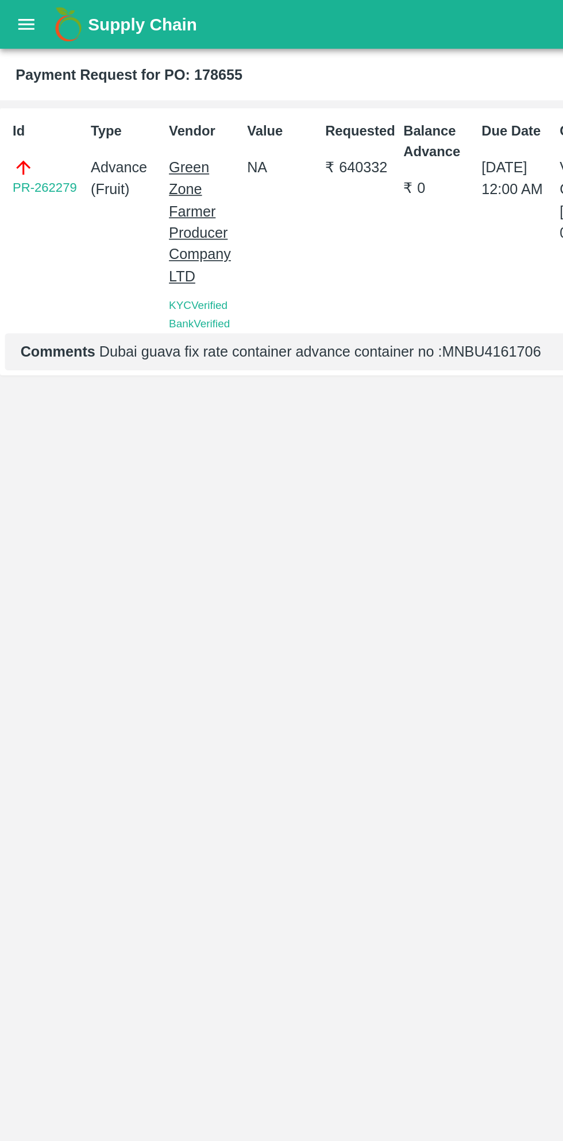
click at [21, 21] on button "open drawer" at bounding box center [15, 14] width 26 height 26
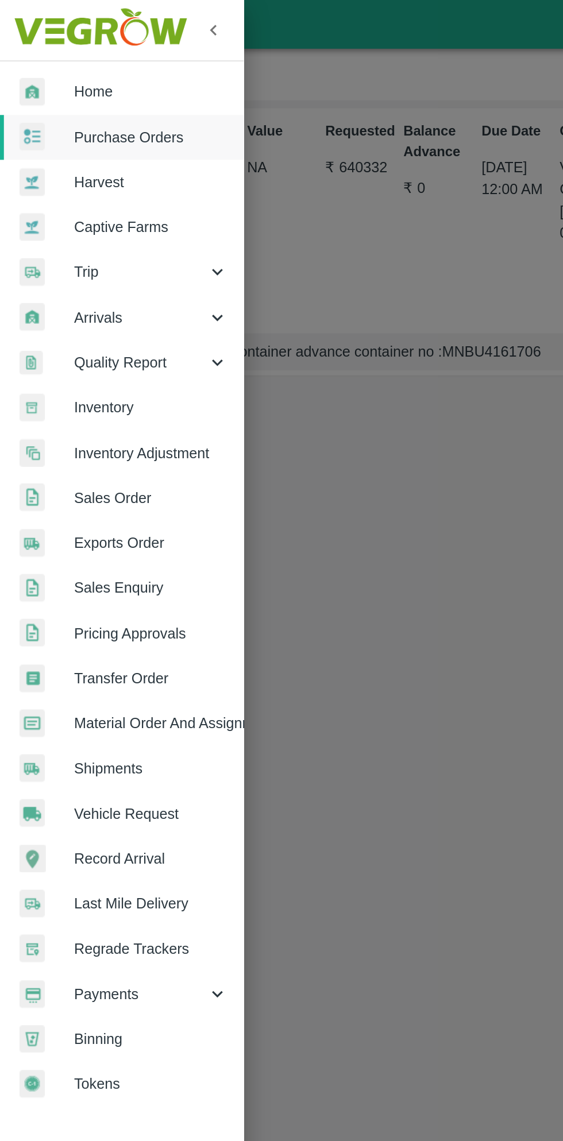
click at [77, 51] on span "Home" at bounding box center [89, 54] width 91 height 13
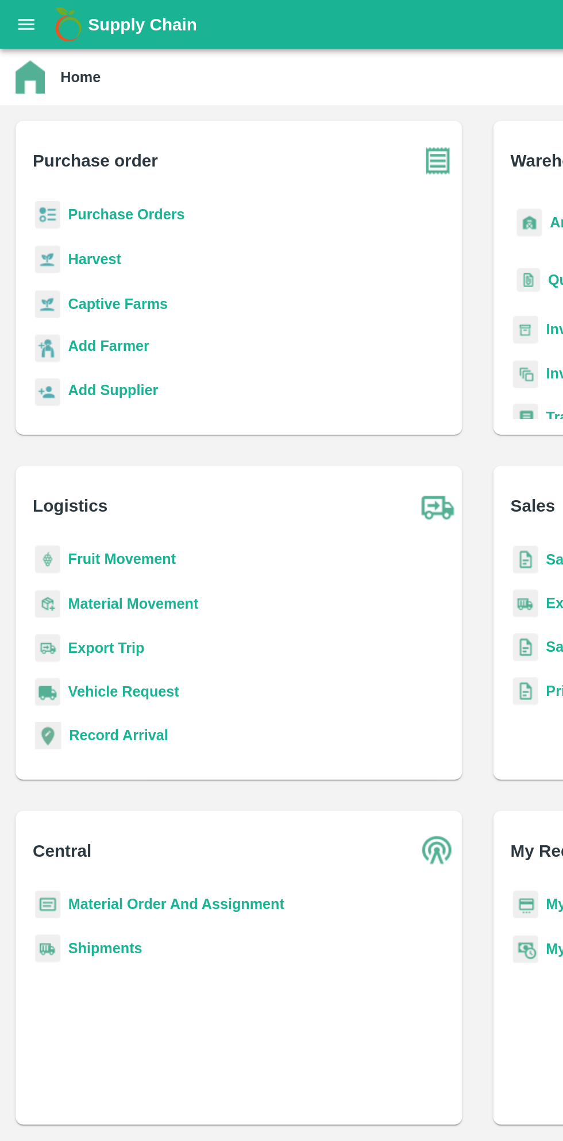
click at [20, 14] on icon "open drawer" at bounding box center [15, 14] width 13 height 13
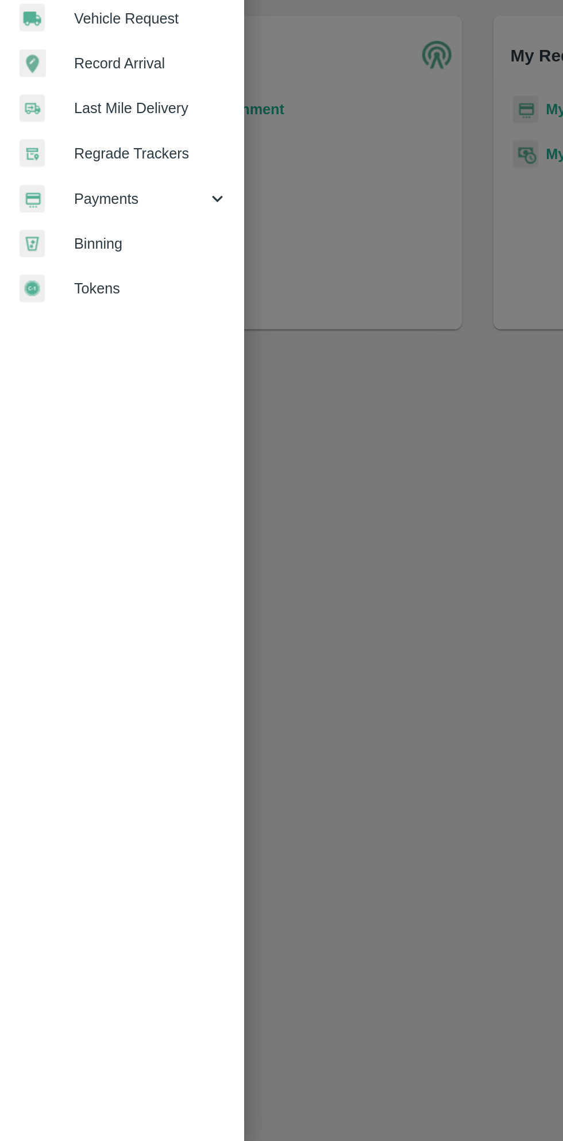
click at [127, 592] on div "Payments" at bounding box center [72, 585] width 144 height 26
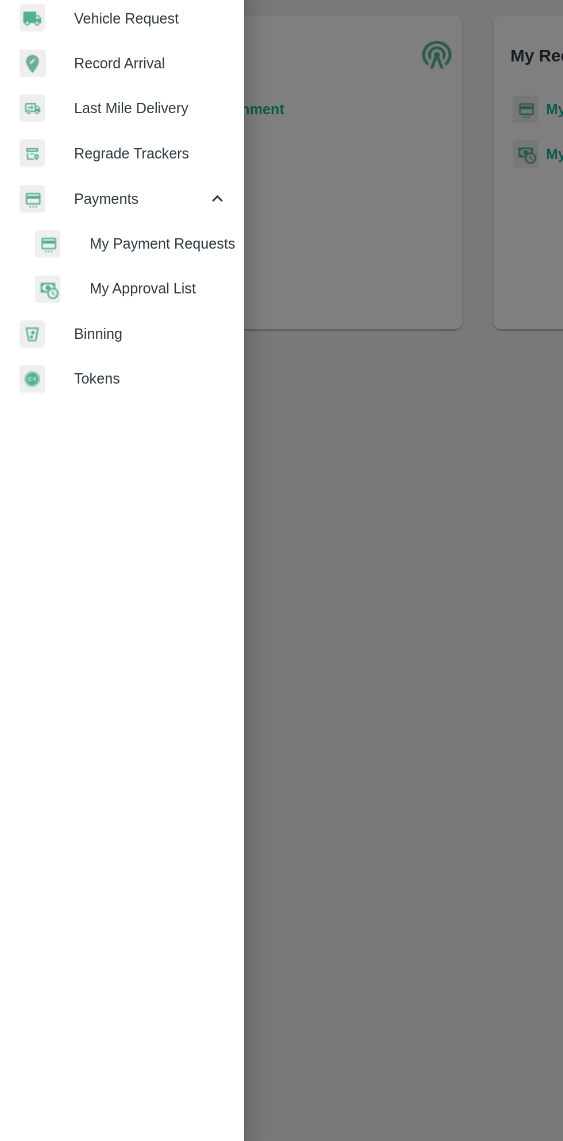
click at [107, 614] on span "My Payment Requests" at bounding box center [94, 612] width 82 height 13
